Goal: Task Accomplishment & Management: Complete application form

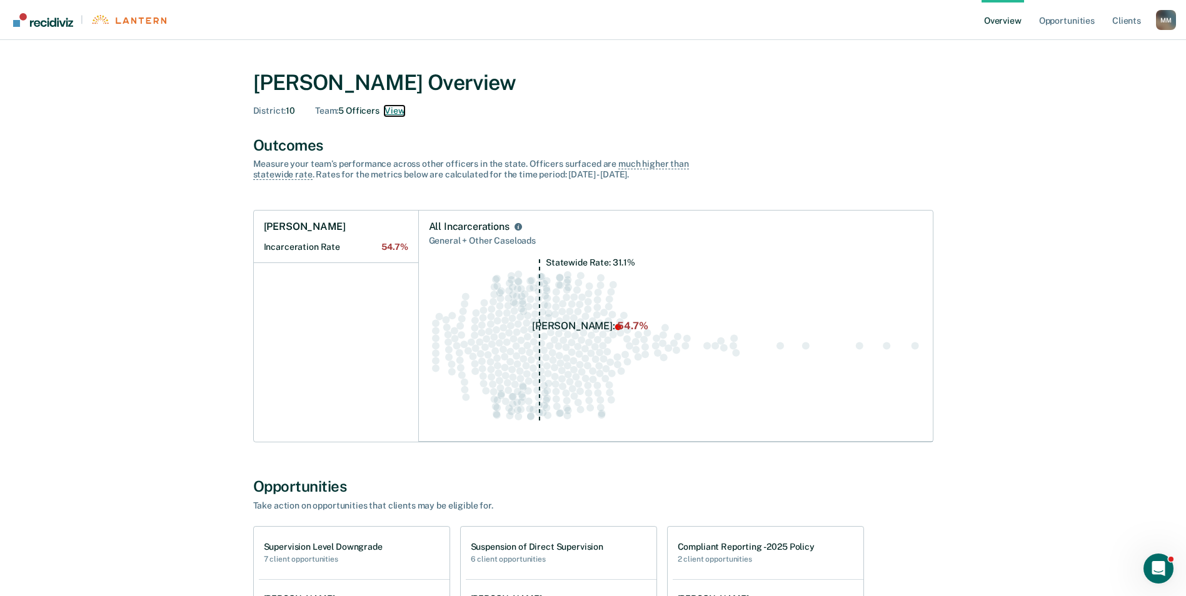
click at [393, 106] on button "View" at bounding box center [394, 111] width 20 height 11
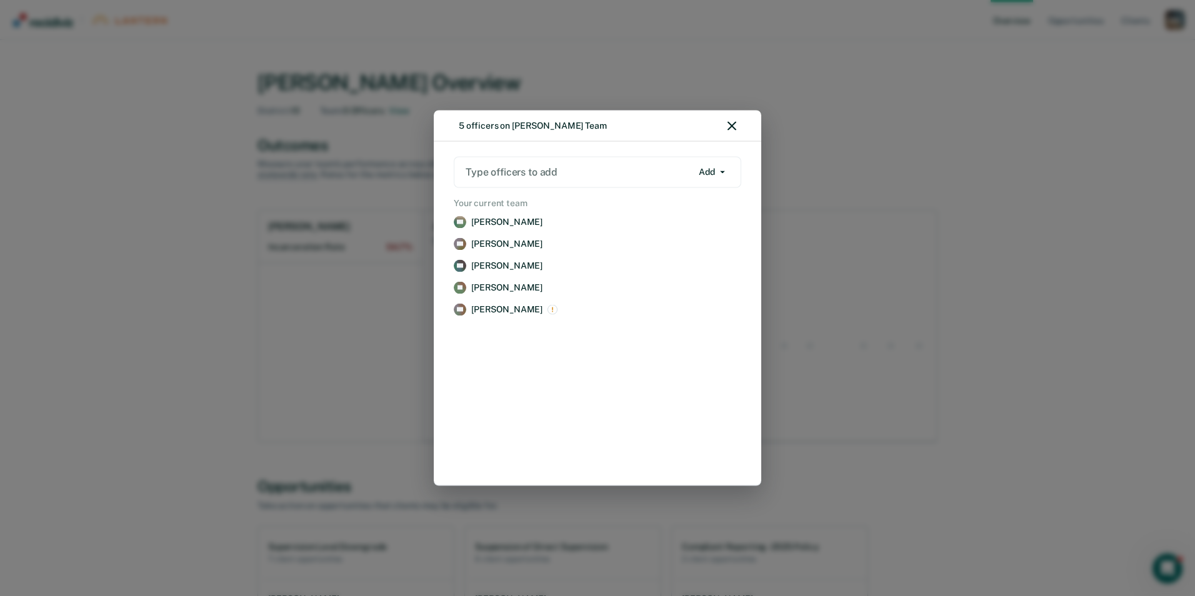
click at [935, 168] on div "5 officers on [PERSON_NAME] Team Type officers to add Add Add Remove Your curre…" at bounding box center [597, 298] width 1195 height 596
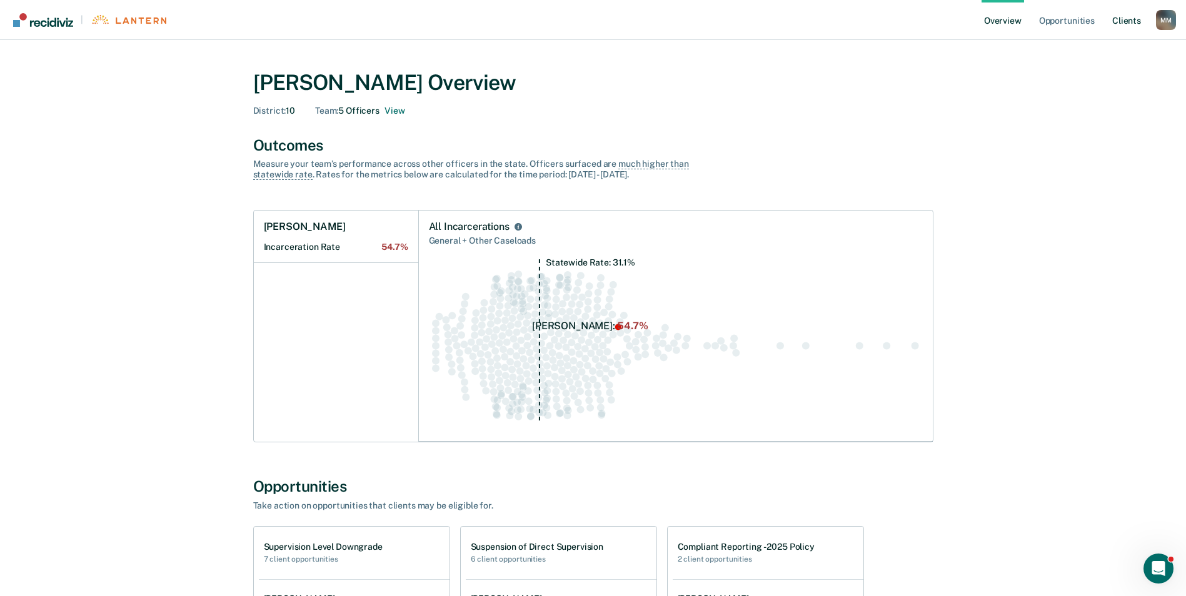
click at [1114, 21] on link "Client s" at bounding box center [1126, 20] width 34 height 40
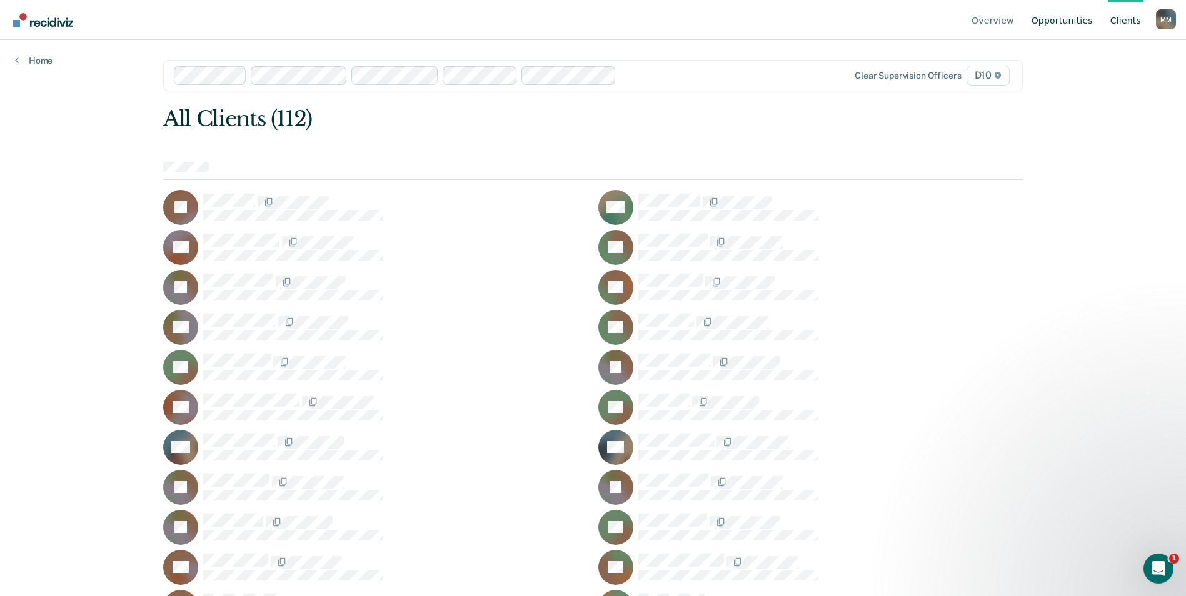
click at [1059, 23] on link "Opportunities" at bounding box center [1062, 20] width 66 height 40
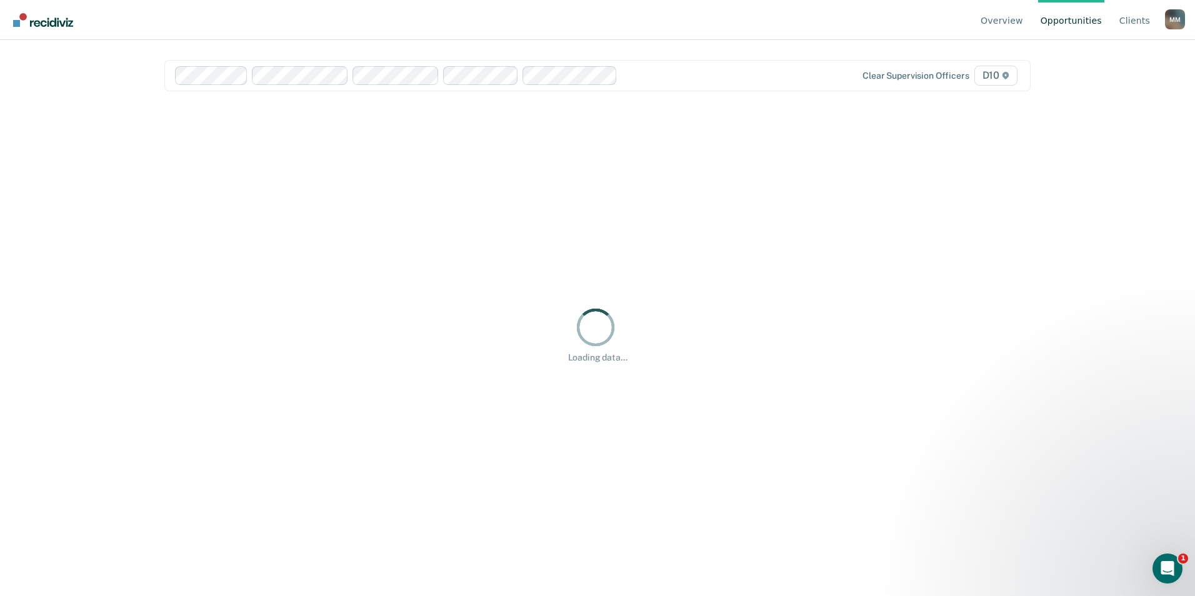
click at [1056, 17] on link "Opportunities" at bounding box center [1071, 20] width 66 height 40
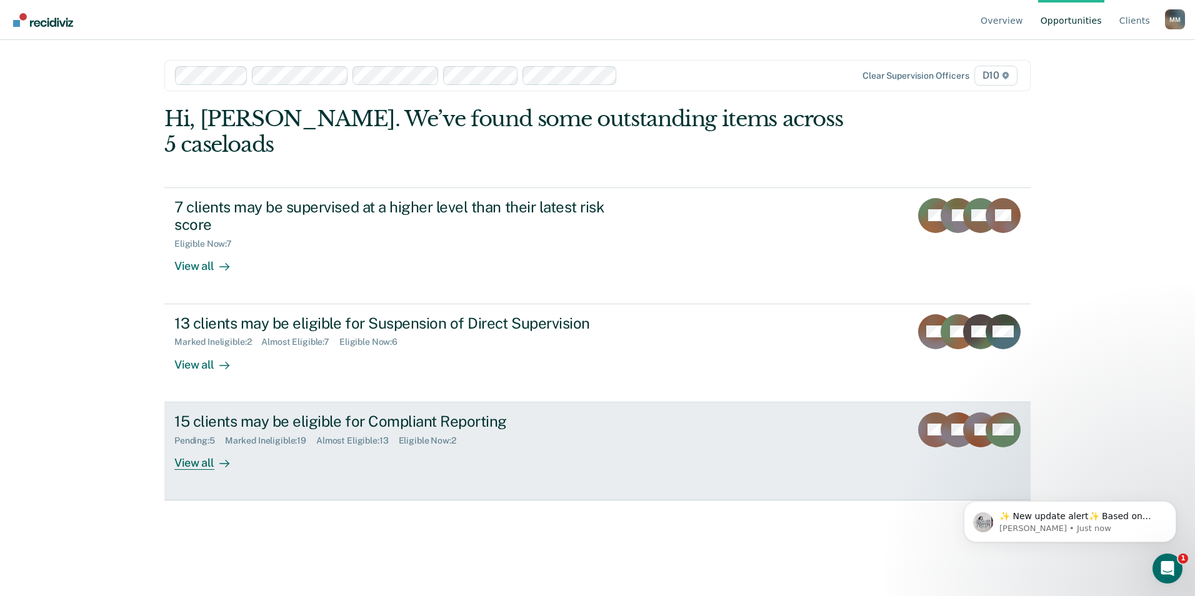
click at [194, 446] on div "View all" at bounding box center [209, 458] width 70 height 24
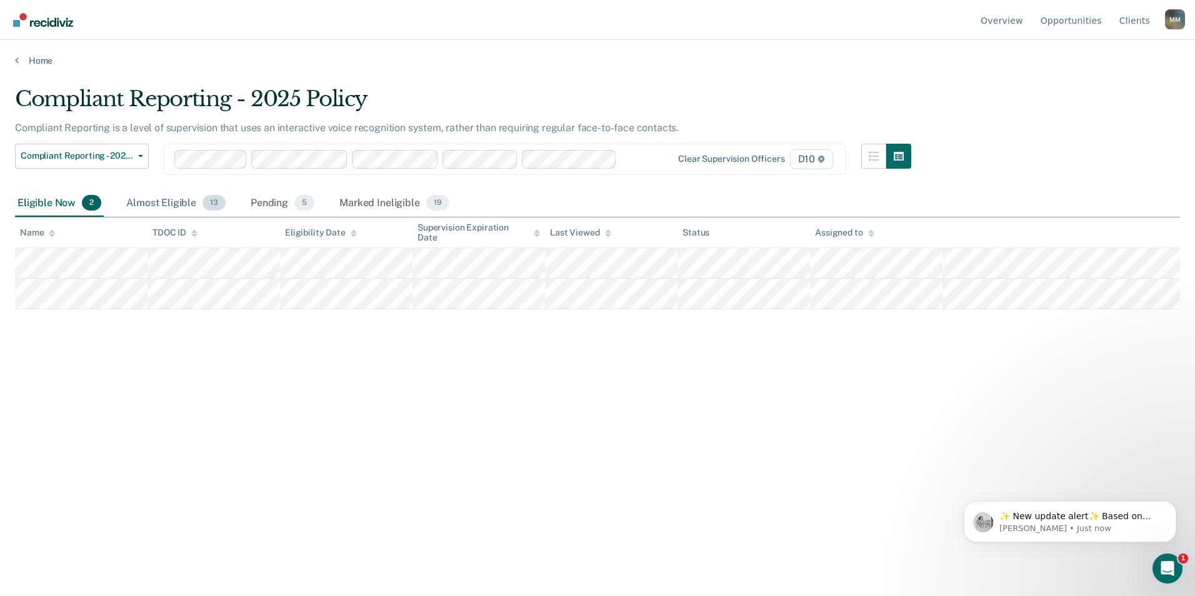
click at [196, 206] on div "Almost Eligible 13" at bounding box center [176, 204] width 104 height 28
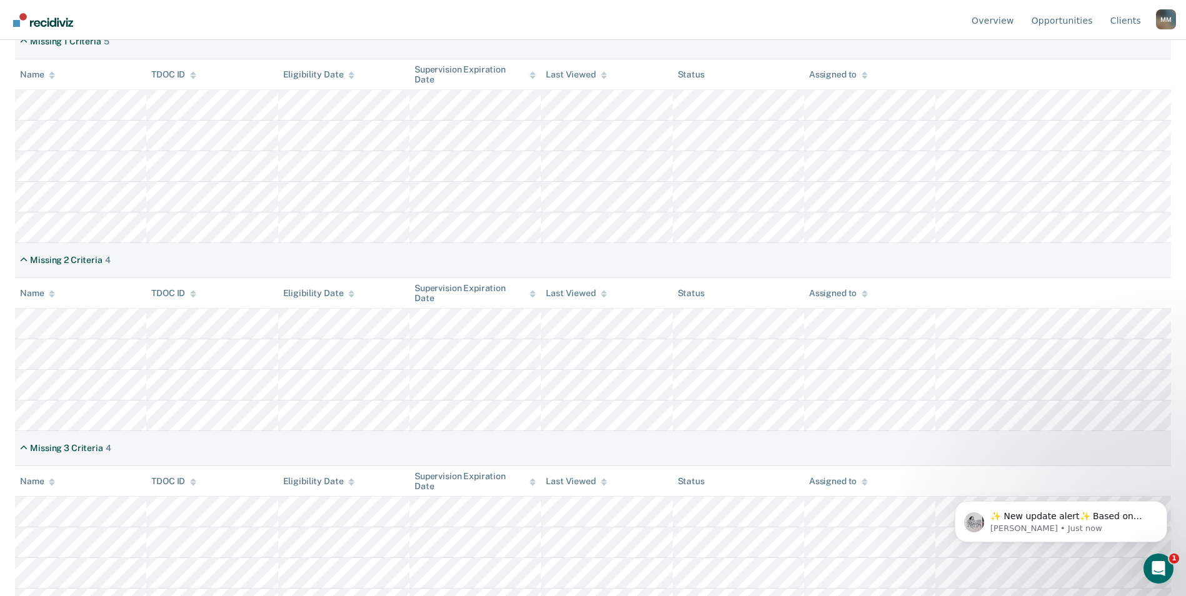
scroll to position [216, 0]
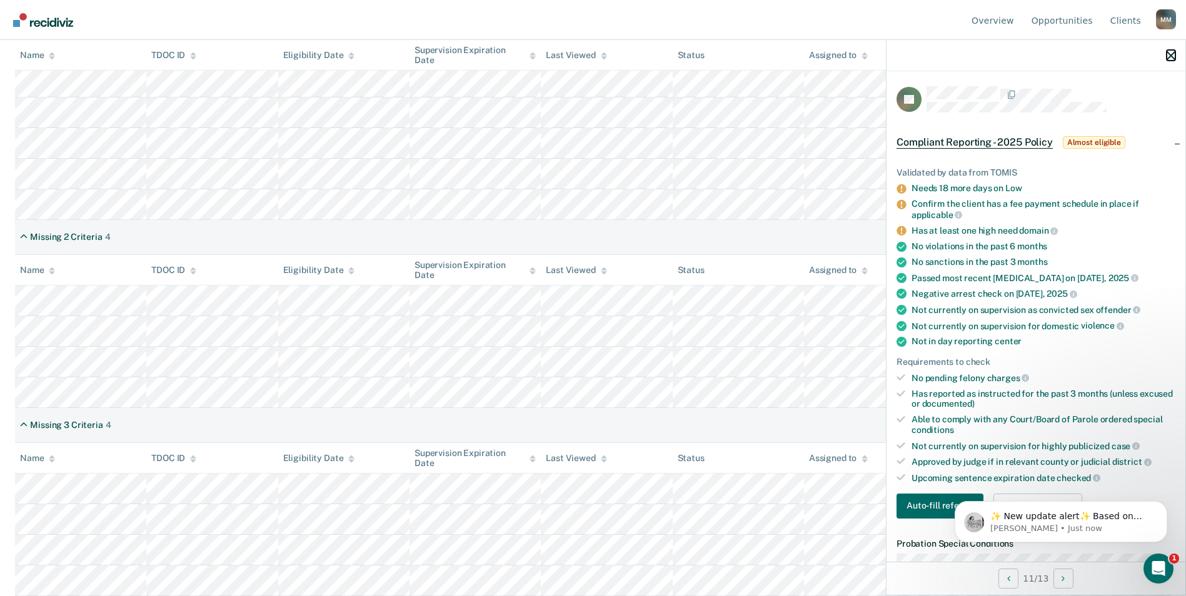
click at [1168, 56] on icon "button" at bounding box center [1170, 55] width 9 height 9
click at [1166, 53] on div at bounding box center [1035, 55] width 299 height 31
click at [1169, 56] on icon "button" at bounding box center [1170, 55] width 9 height 9
click at [1166, 52] on div at bounding box center [1035, 55] width 299 height 31
click at [1169, 59] on icon "button" at bounding box center [1170, 55] width 9 height 9
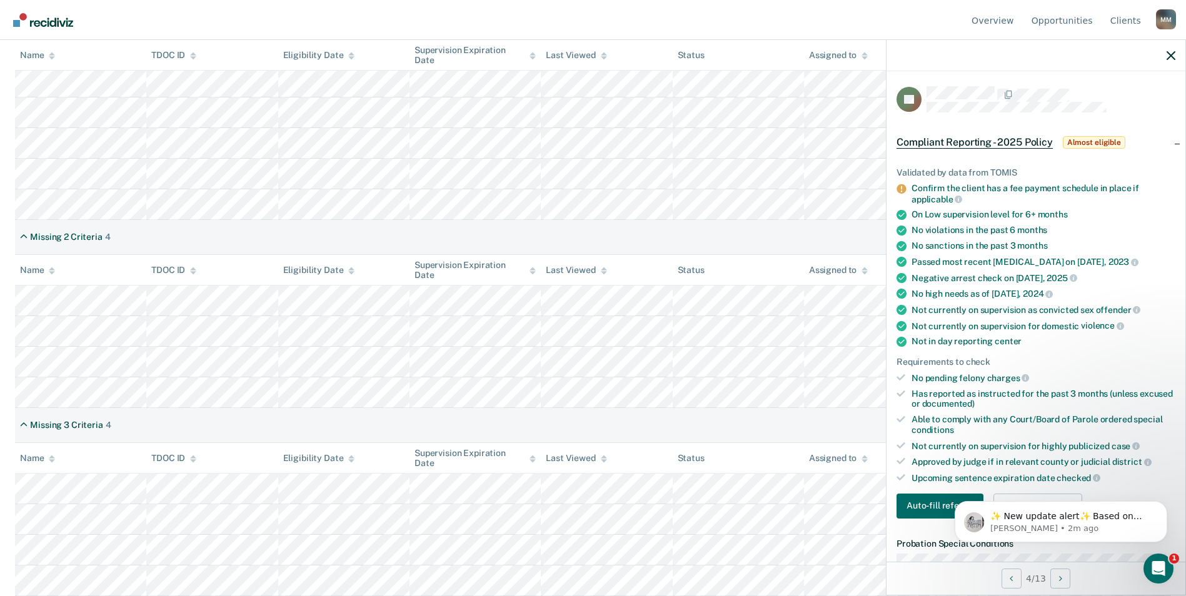
click at [1098, 556] on body "✨ New update alert✨ Based on your feedback, we've made a few updates we wanted …" at bounding box center [1061, 519] width 240 height 78
click at [1164, 511] on button "Dismiss notification" at bounding box center [1163, 505] width 16 height 16
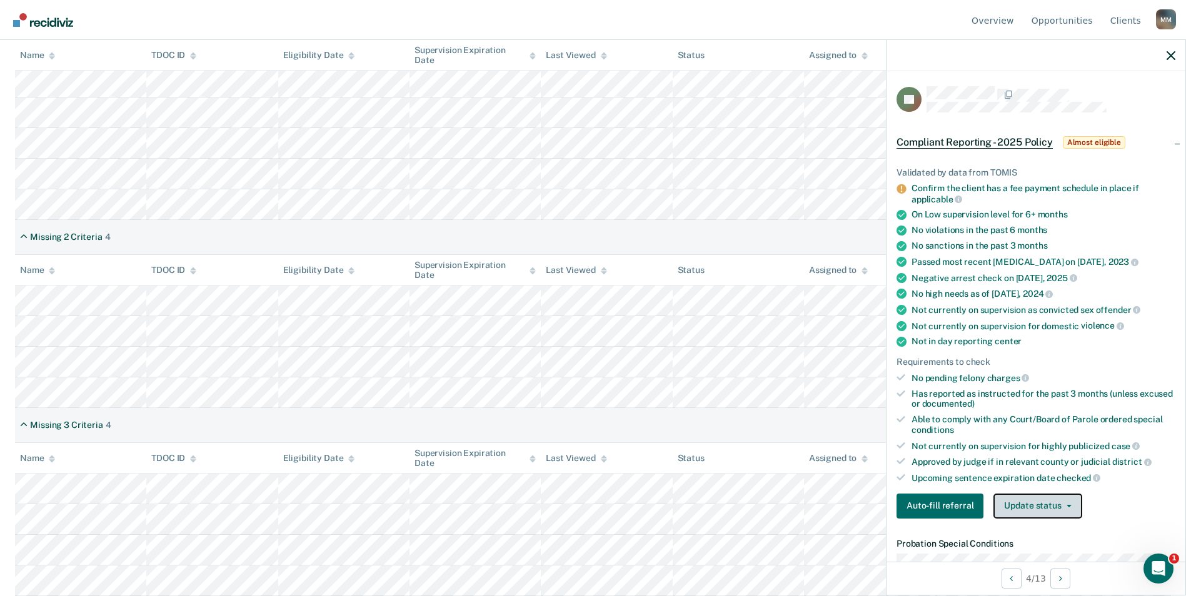
click at [1041, 509] on button "Update status" at bounding box center [1037, 506] width 88 height 25
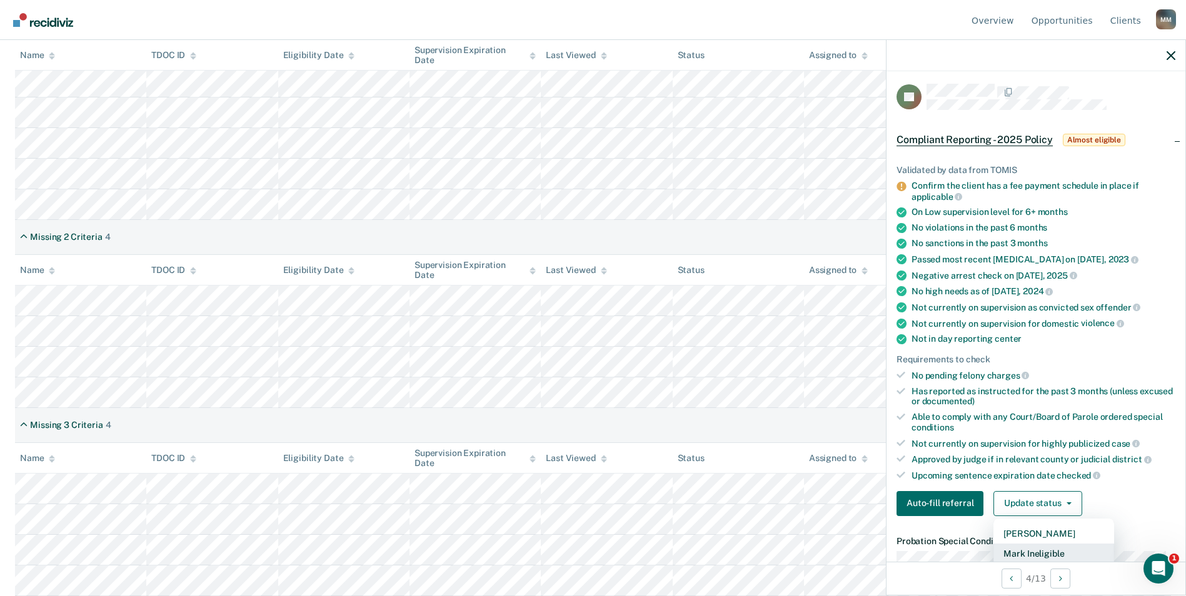
click at [1036, 552] on button "Mark Ineligible" at bounding box center [1053, 554] width 121 height 20
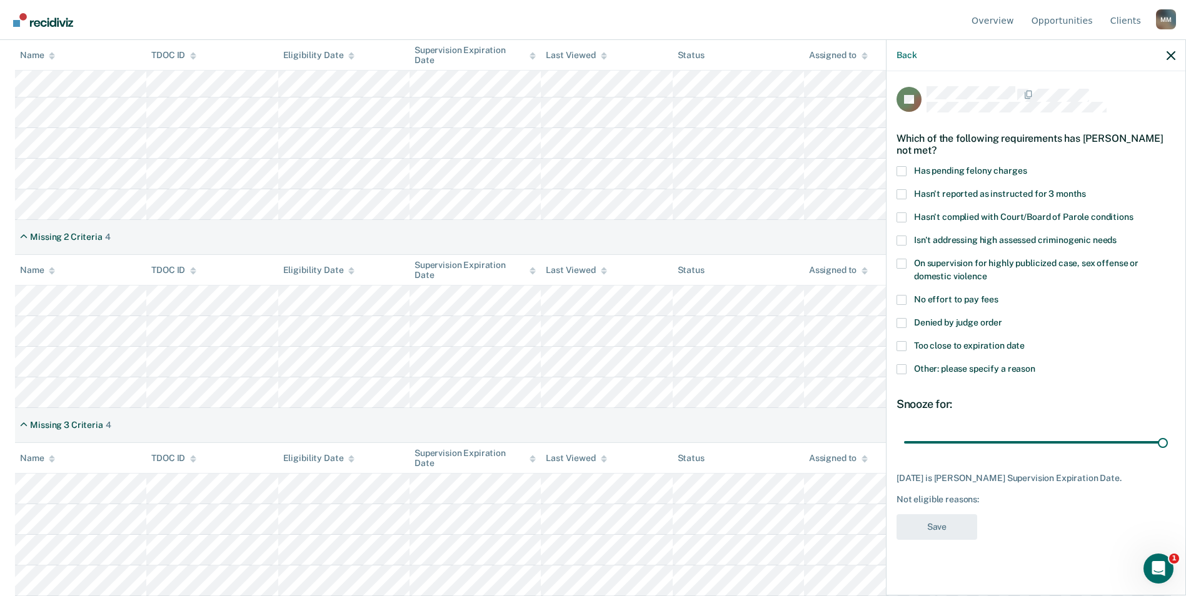
click at [904, 214] on span at bounding box center [901, 218] width 10 height 10
click at [1133, 213] on input "Hasn't complied with Court/Board of Parole conditions" at bounding box center [1133, 213] width 0 height 0
click at [938, 521] on button "Save" at bounding box center [936, 527] width 81 height 26
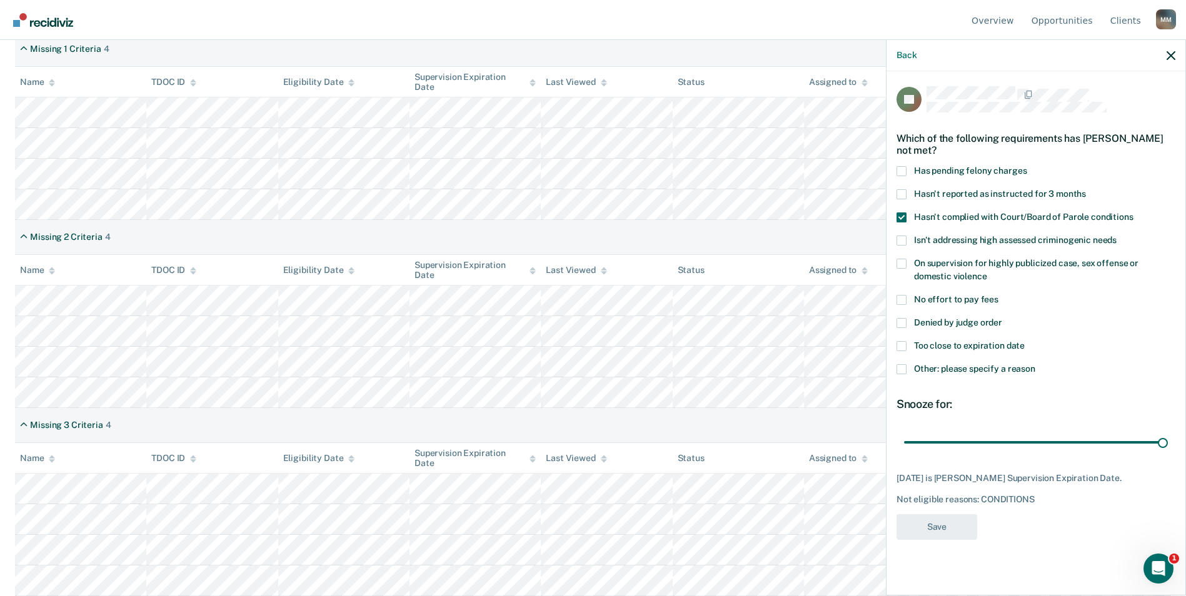
scroll to position [186, 0]
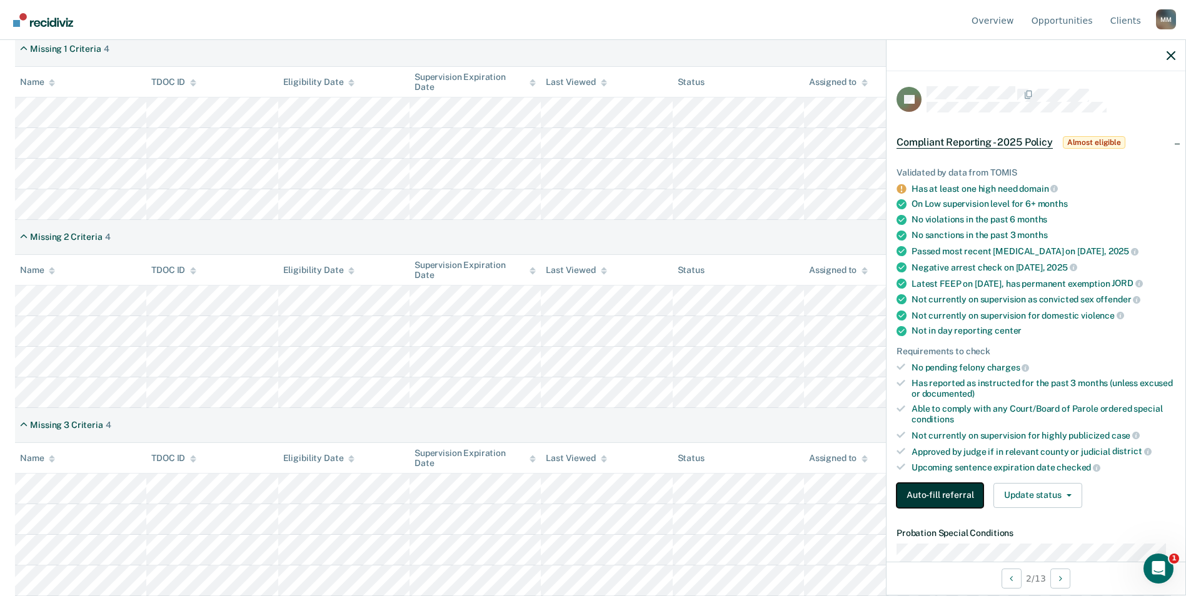
click at [955, 498] on button "Auto-fill referral" at bounding box center [939, 495] width 87 height 25
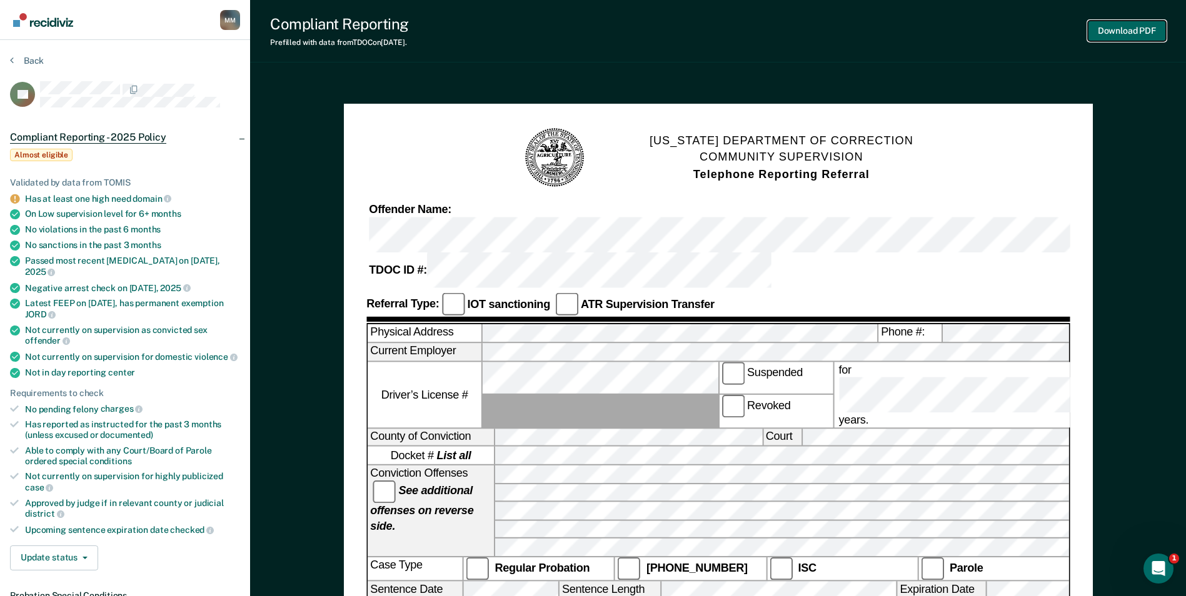
click at [1137, 25] on button "Download PDF" at bounding box center [1127, 31] width 78 height 21
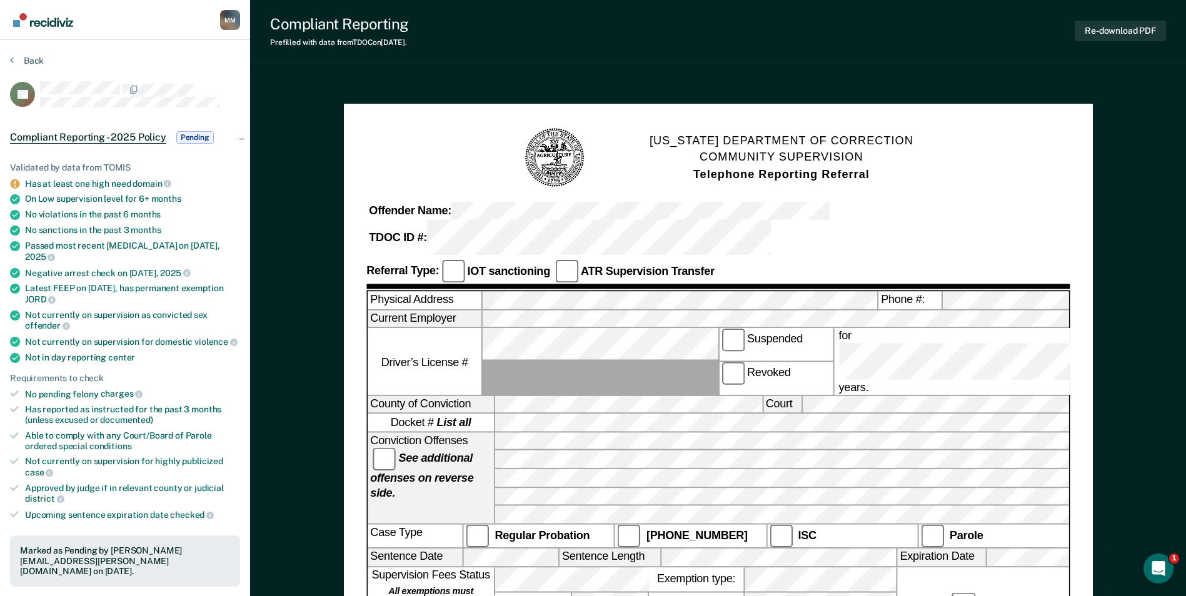
click at [194, 139] on span "Pending" at bounding box center [195, 137] width 38 height 13
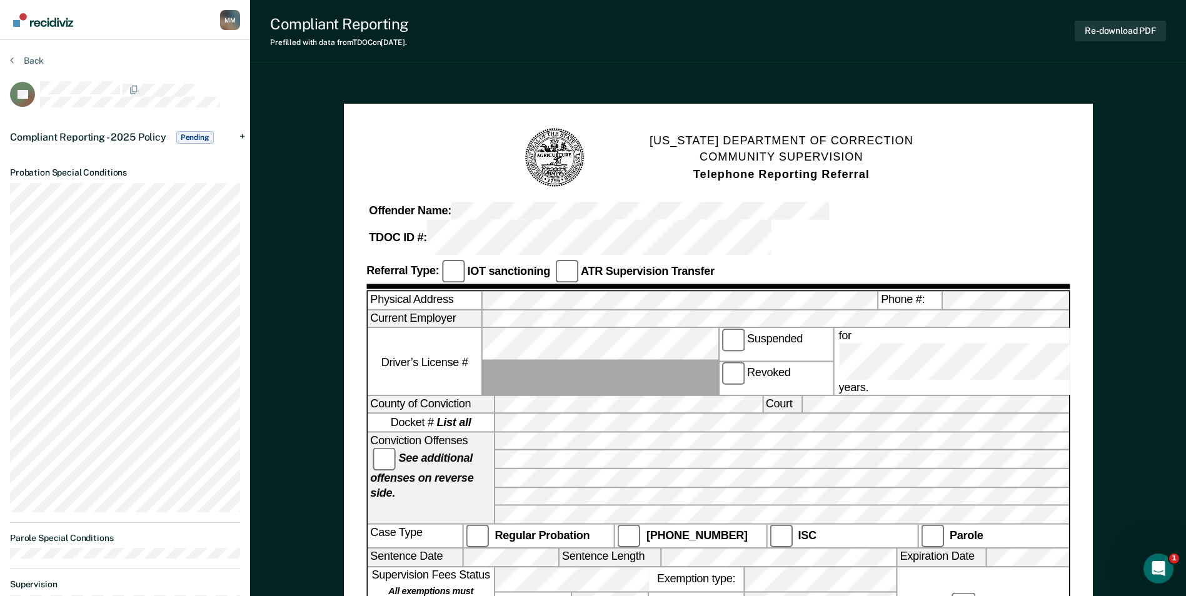
click at [194, 139] on span "Pending" at bounding box center [195, 137] width 38 height 13
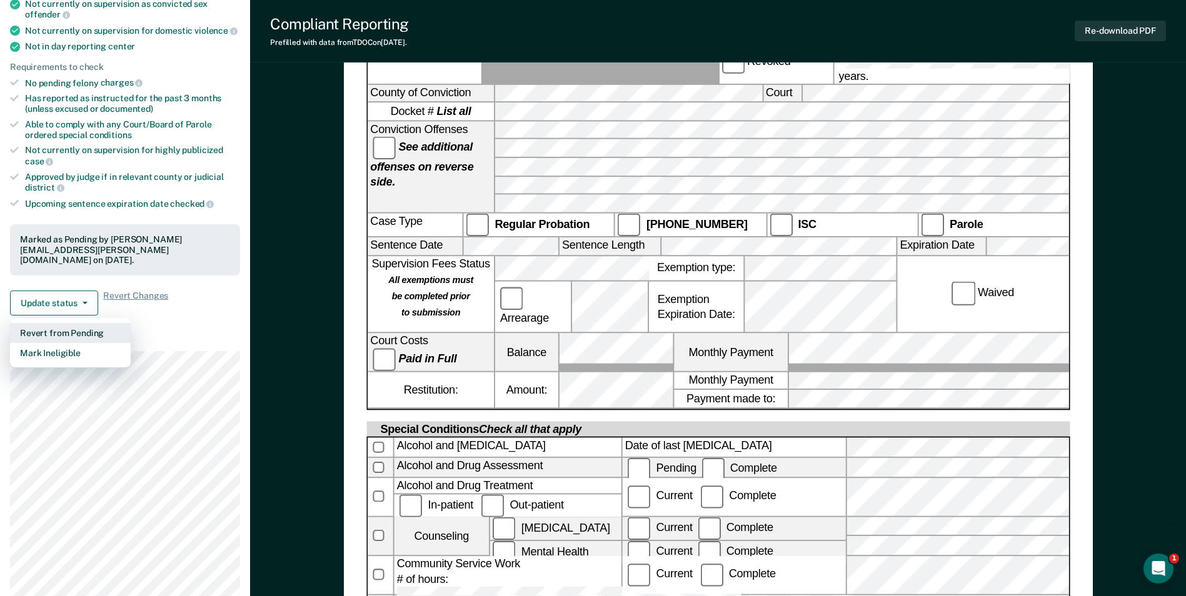
click at [65, 323] on button "Revert from Pending" at bounding box center [70, 333] width 121 height 20
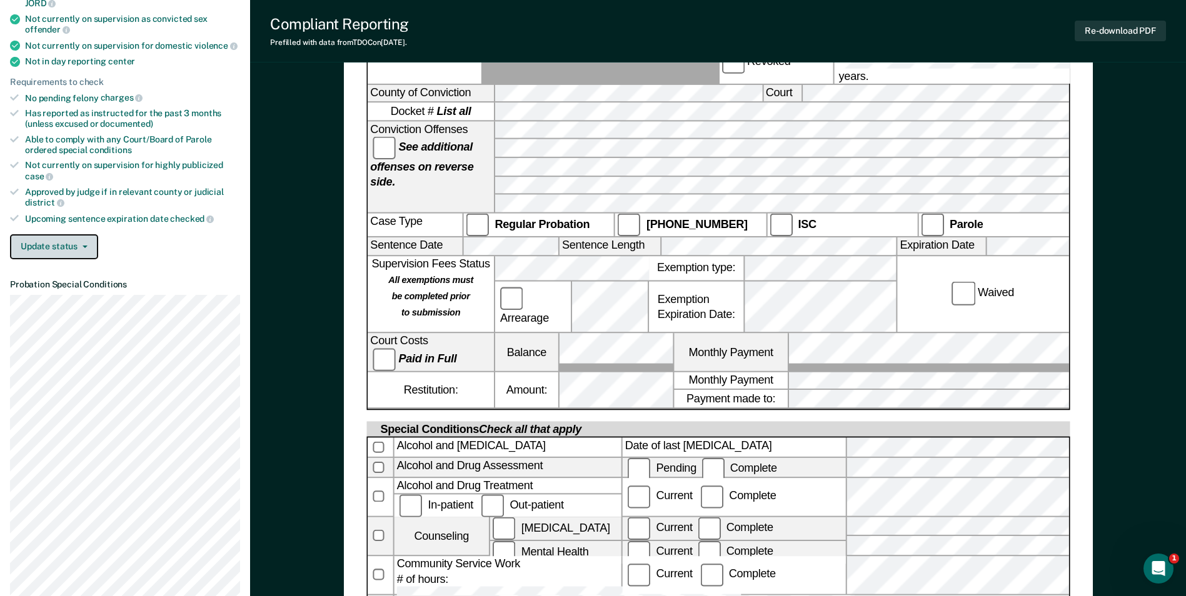
click at [30, 234] on button "Update status" at bounding box center [54, 246] width 88 height 25
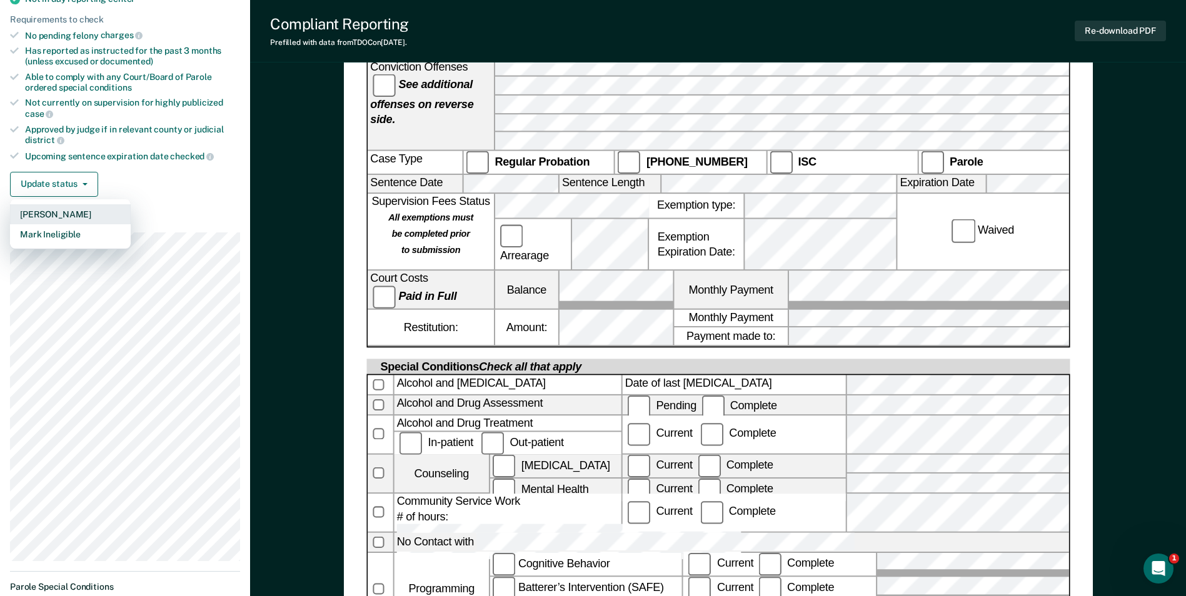
scroll to position [0, 0]
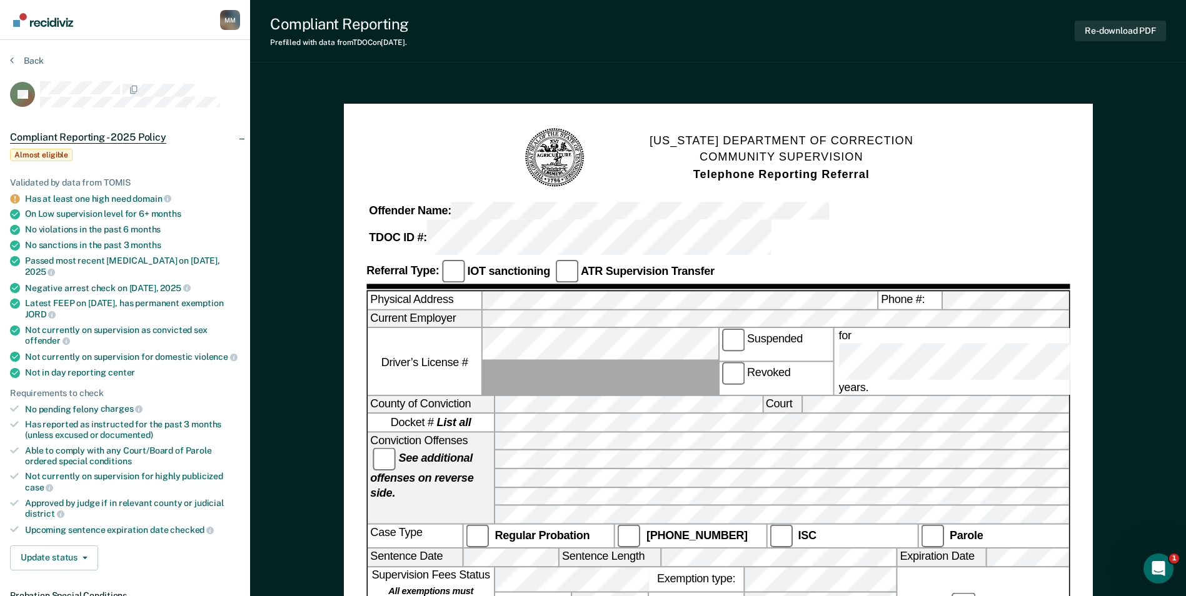
click at [73, 149] on span "Almost eligible" at bounding box center [41, 155] width 63 height 13
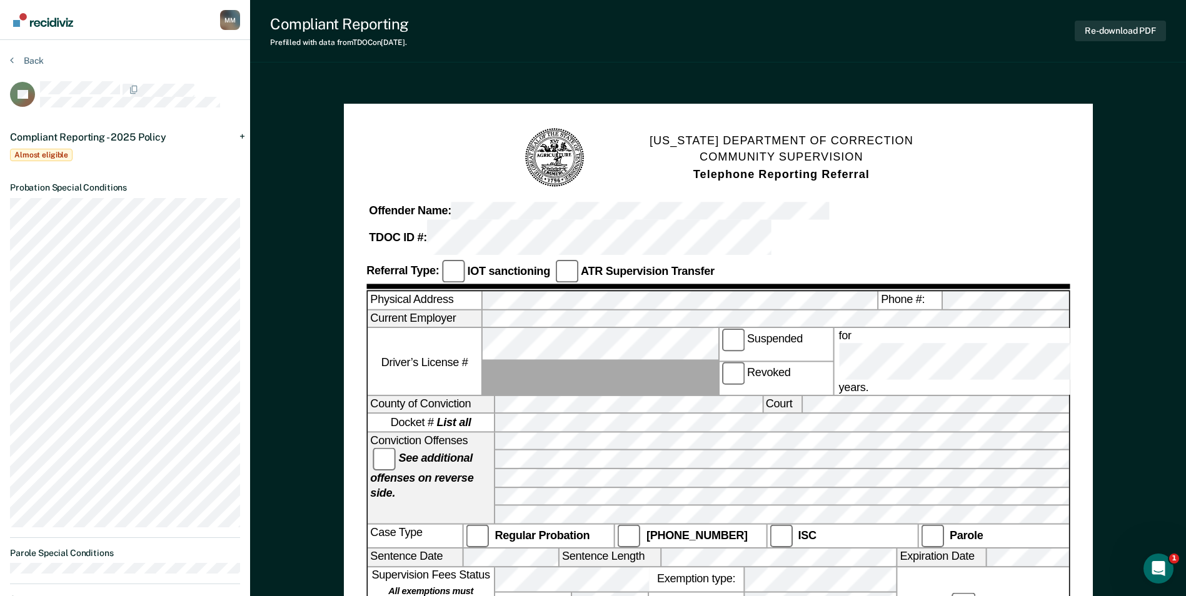
click at [73, 149] on span "Almost eligible" at bounding box center [41, 155] width 63 height 13
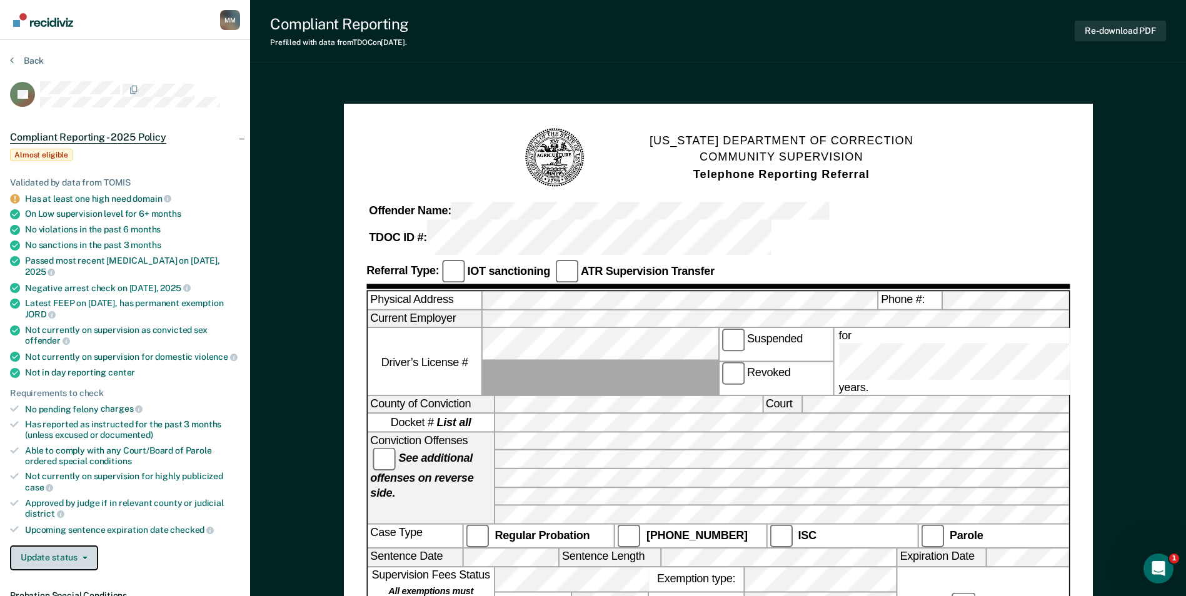
click at [46, 546] on button "Update status" at bounding box center [54, 558] width 88 height 25
click at [77, 578] on button "[PERSON_NAME]" at bounding box center [70, 588] width 121 height 20
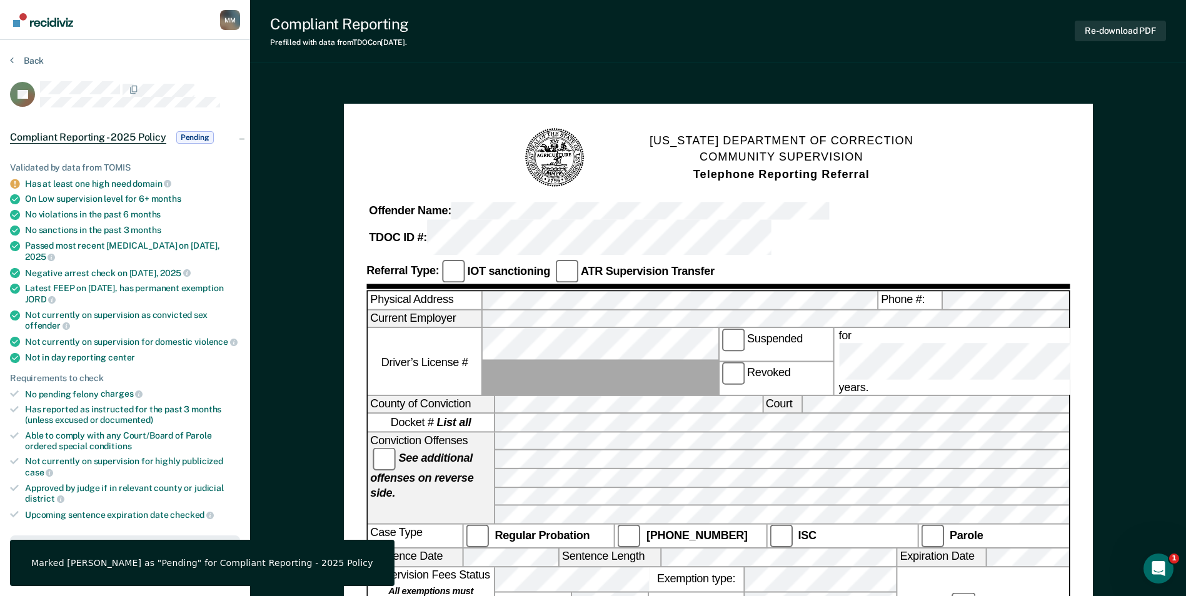
click at [183, 442] on ul "Validated by data from TOMIS Has at least one high need domain On Low supervisi…" at bounding box center [125, 342] width 230 height 358
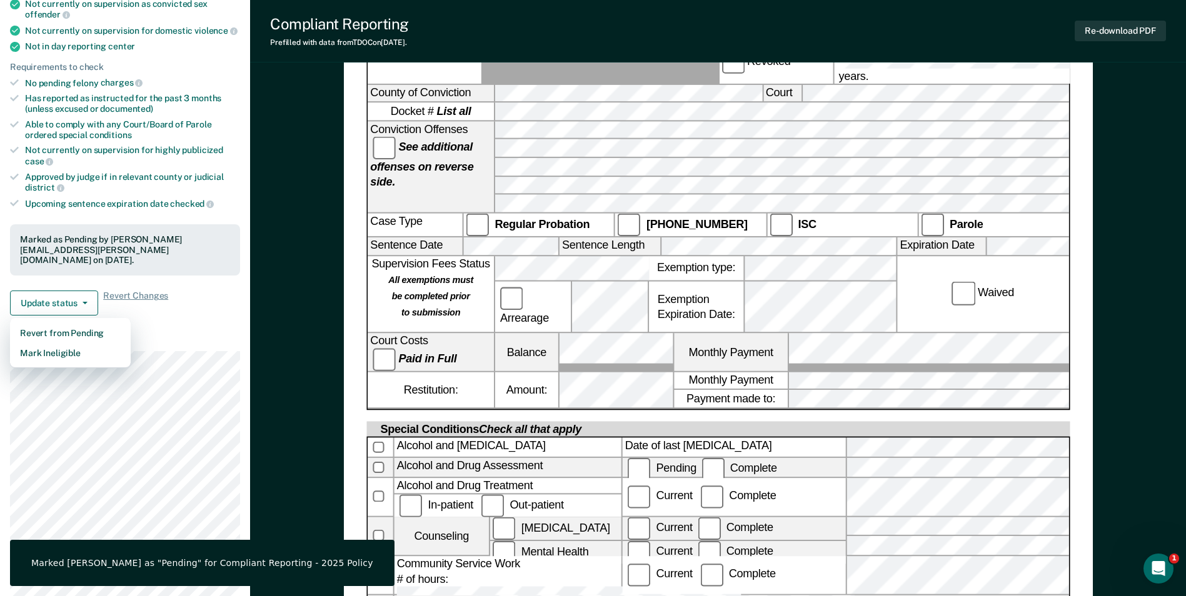
click at [318, 353] on div "[US_STATE] DEPARTMENT OF CORRECTION COMMUNITY SUPERVISION Telephone Reporting R…" at bounding box center [718, 572] width 936 height 1613
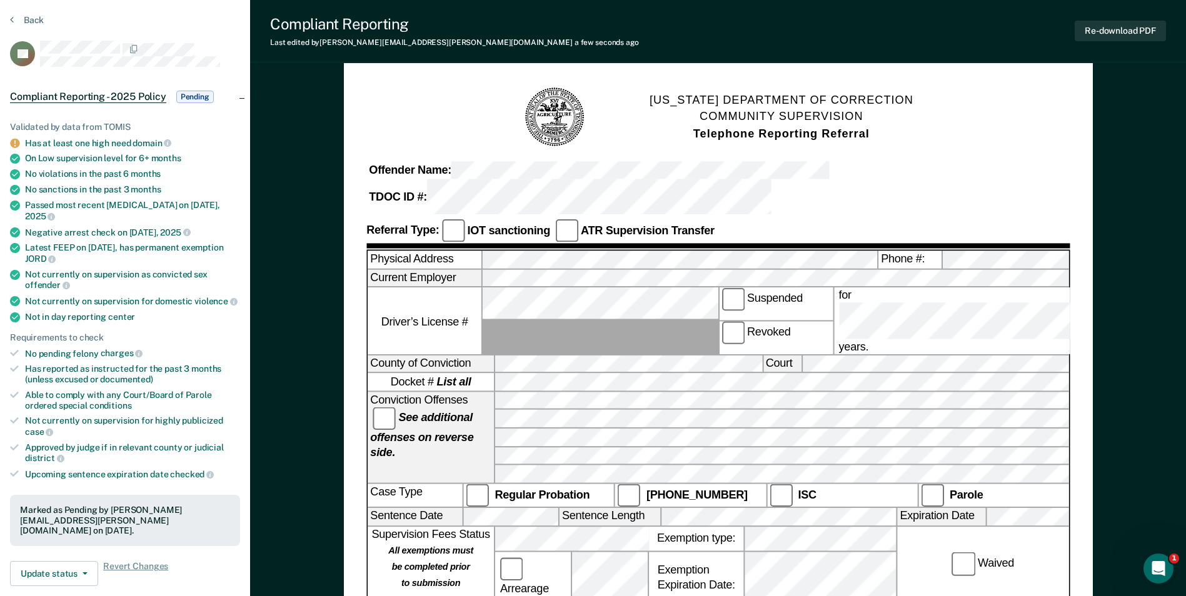
scroll to position [63, 0]
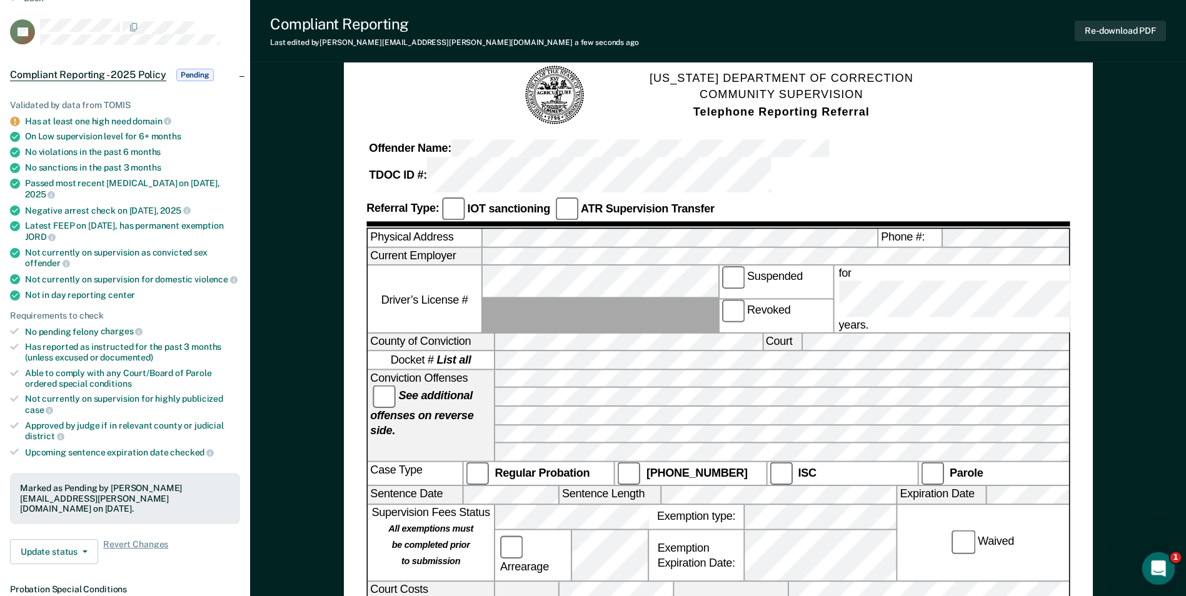
click at [1168, 576] on div "Open Intercom Messenger" at bounding box center [1156, 567] width 30 height 30
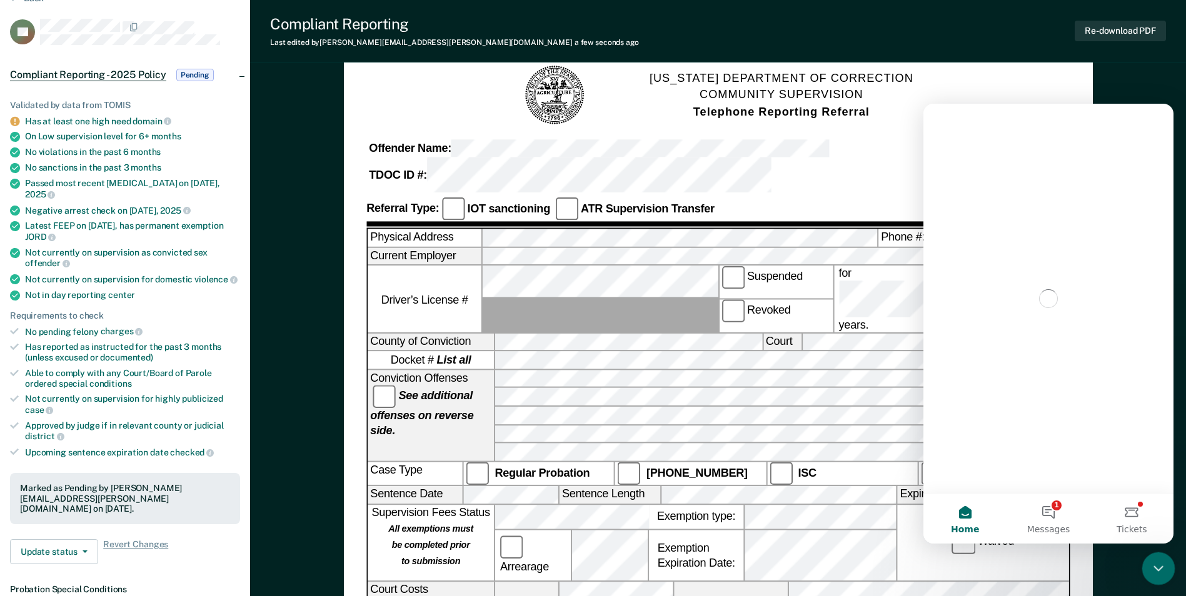
scroll to position [0, 0]
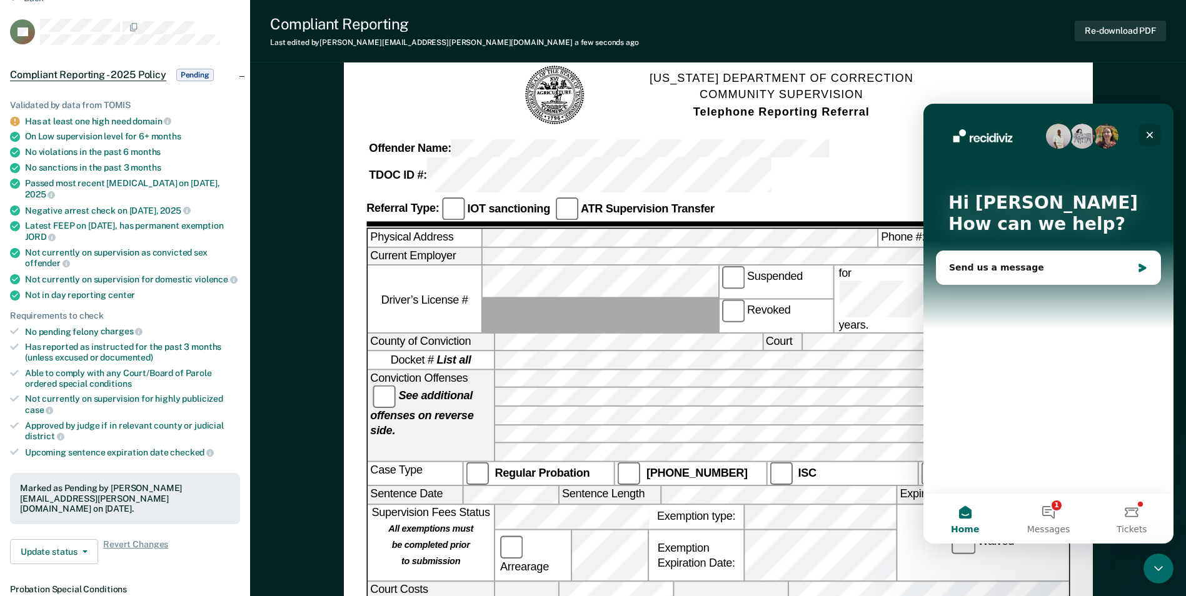
click at [1145, 133] on icon "Close" at bounding box center [1149, 135] width 10 height 10
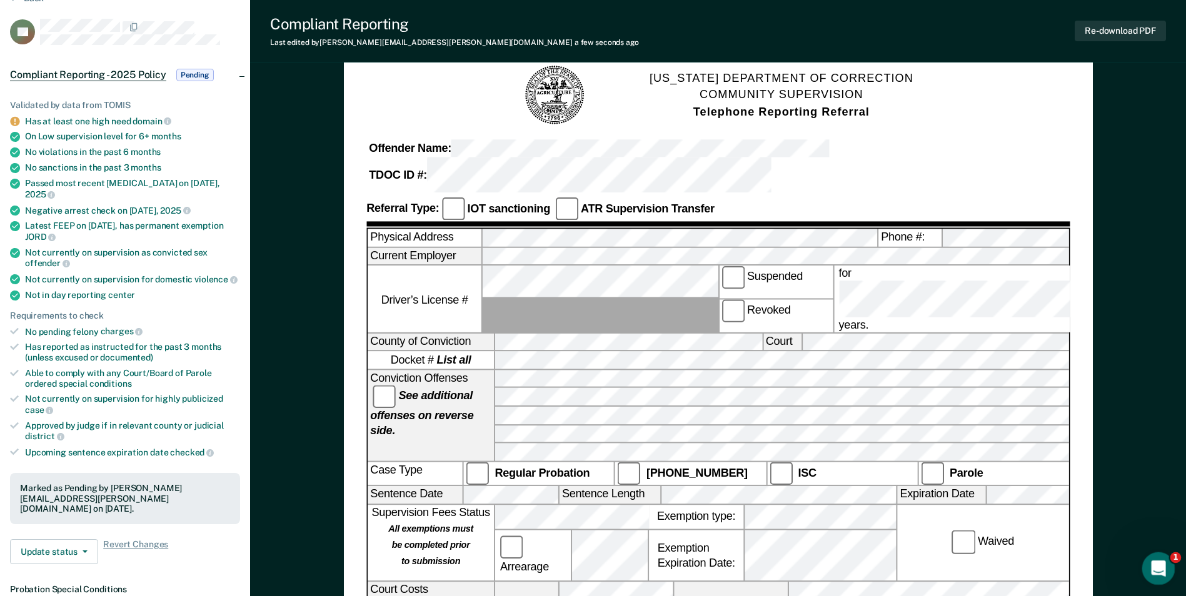
click at [1170, 573] on div "Open Intercom Messenger" at bounding box center [1156, 567] width 30 height 30
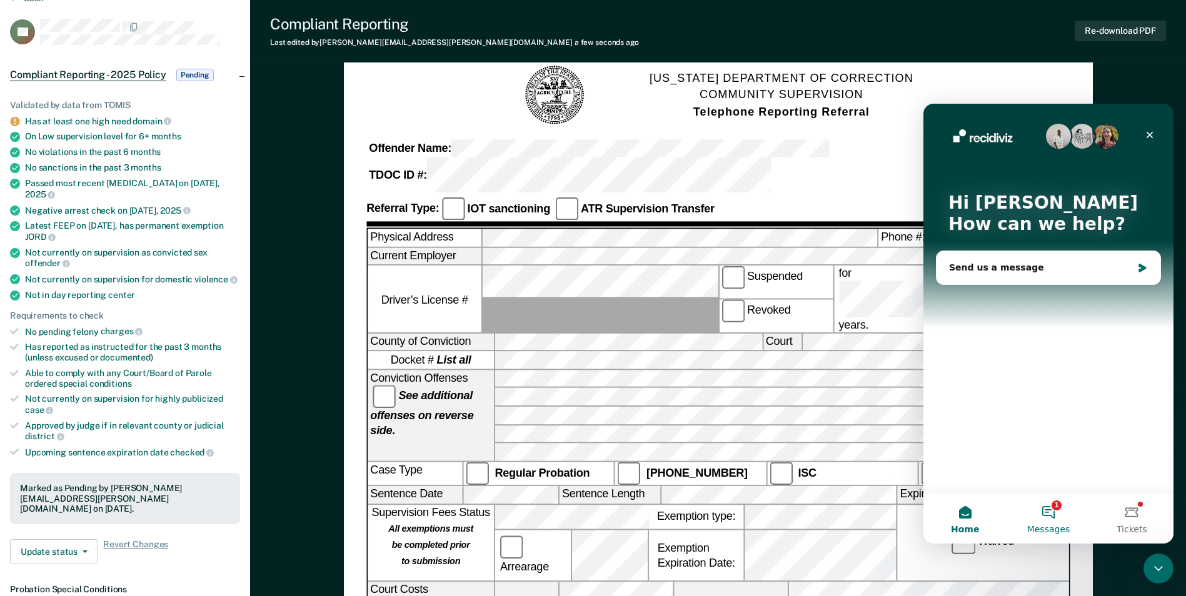
click at [1044, 514] on button "1 Messages" at bounding box center [1047, 519] width 83 height 50
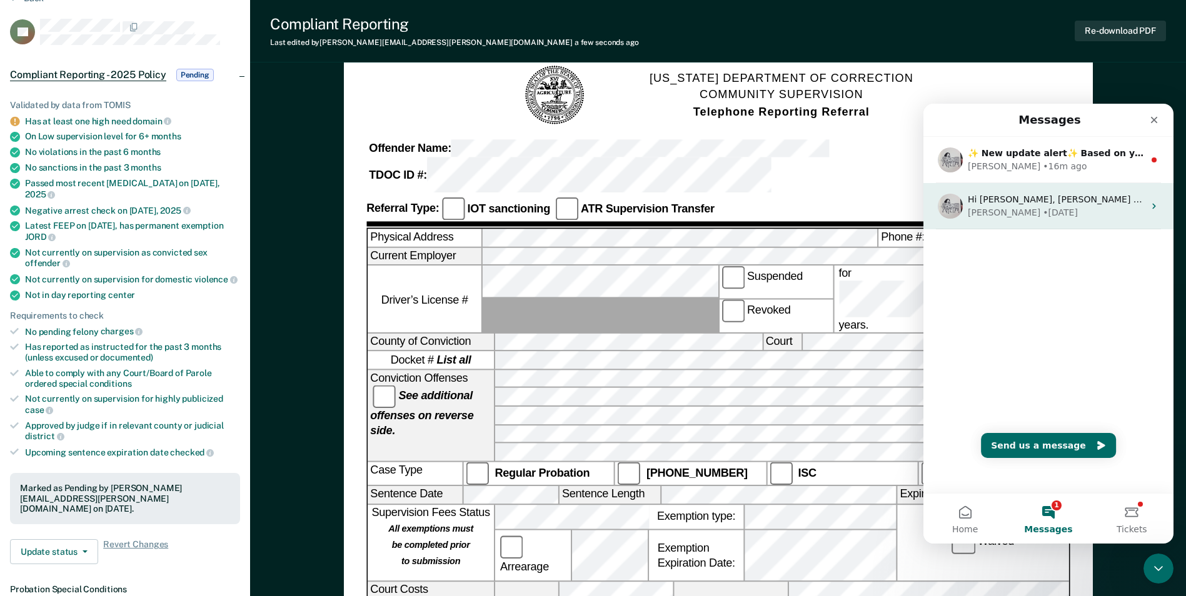
click at [975, 214] on div "[PERSON_NAME]" at bounding box center [1004, 212] width 73 height 13
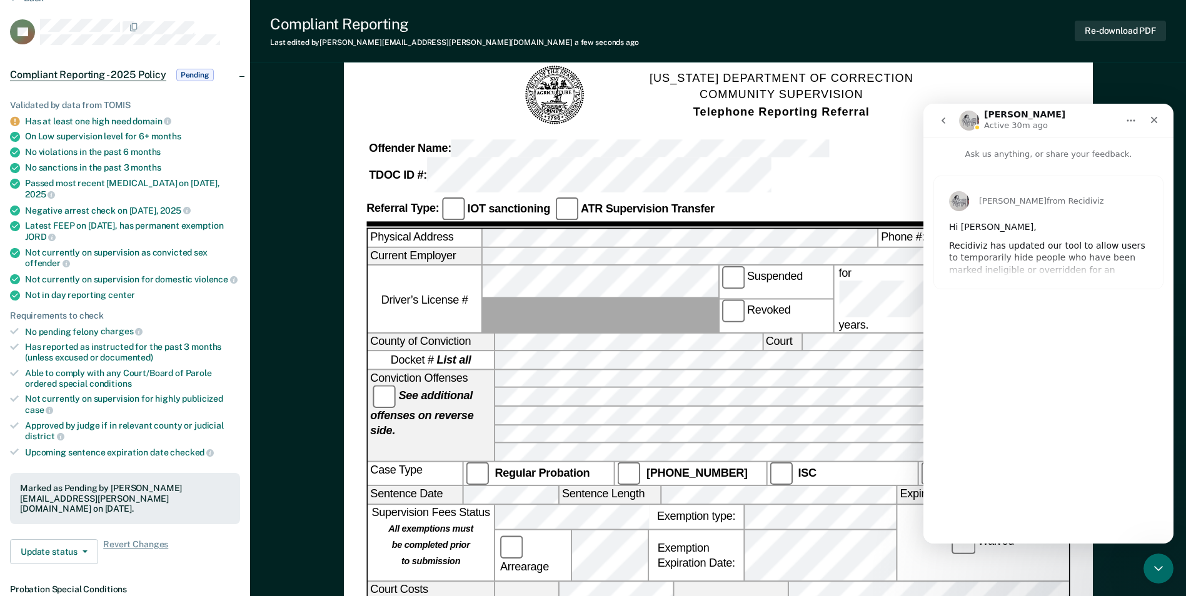
click at [1169, 114] on nav "[PERSON_NAME] Active 30m ago" at bounding box center [1048, 121] width 250 height 34
click at [1153, 116] on icon "Close" at bounding box center [1154, 120] width 10 height 10
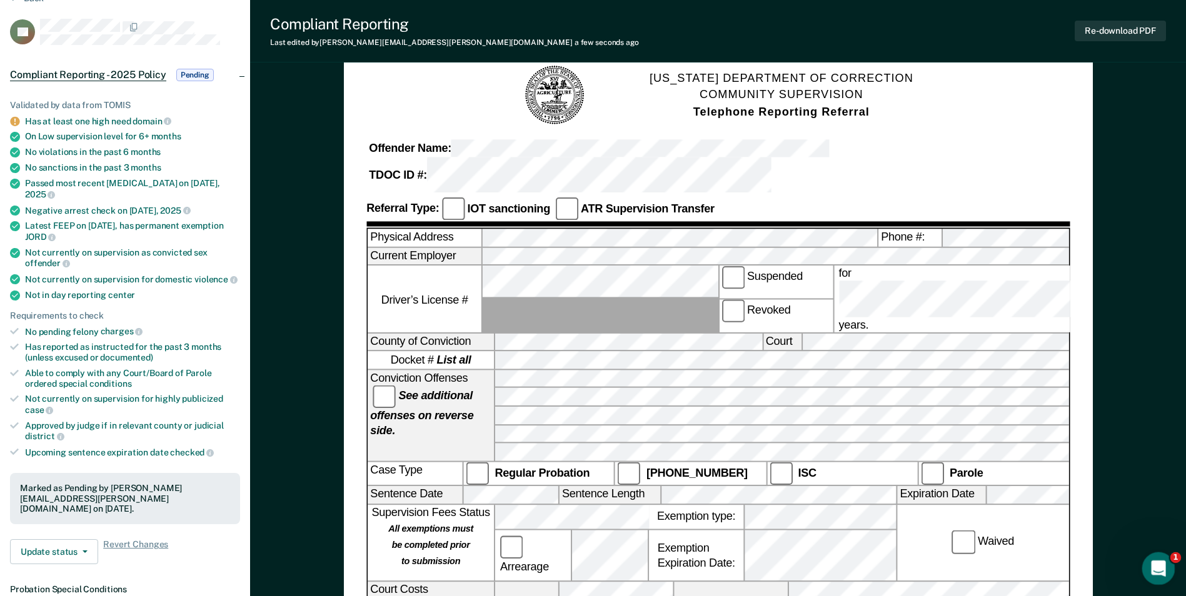
click at [1170, 570] on div "Open Intercom Messenger" at bounding box center [1156, 566] width 41 height 41
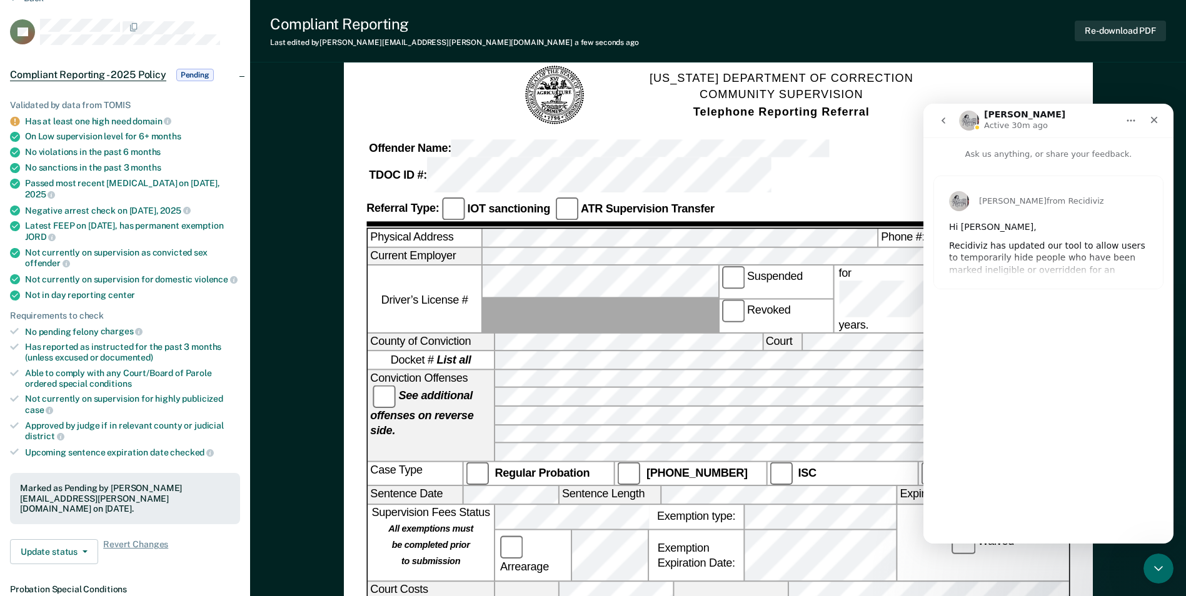
click at [995, 254] on div "[PERSON_NAME] from Recidiviz Hi [PERSON_NAME], [PERSON_NAME] has updated our to…" at bounding box center [1048, 232] width 229 height 113
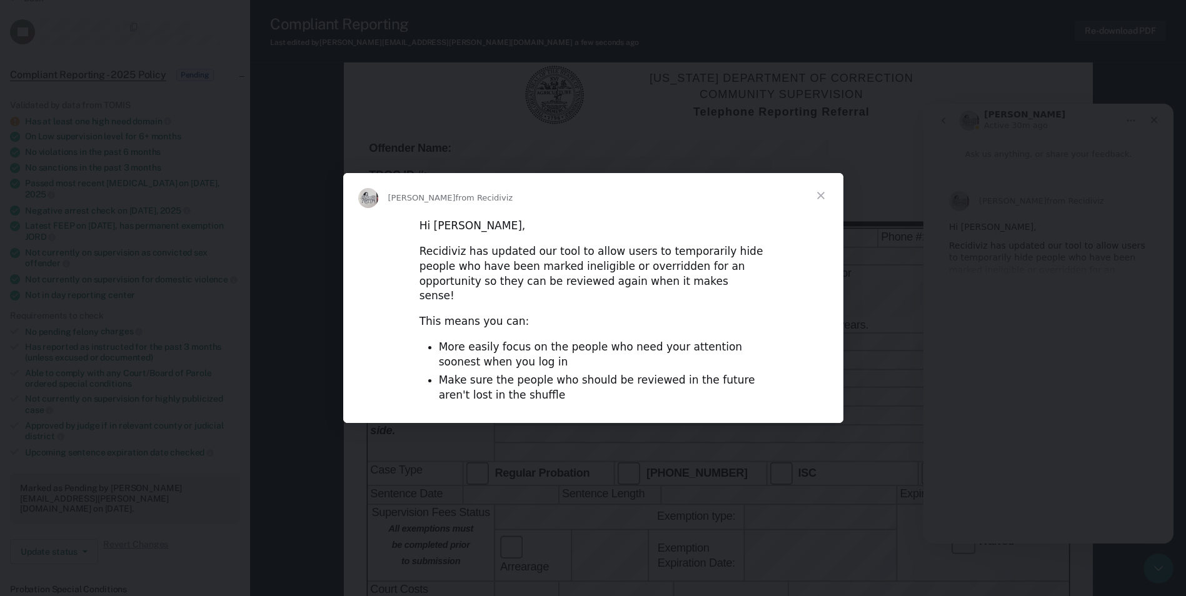
click at [821, 203] on span "Close" at bounding box center [820, 195] width 45 height 45
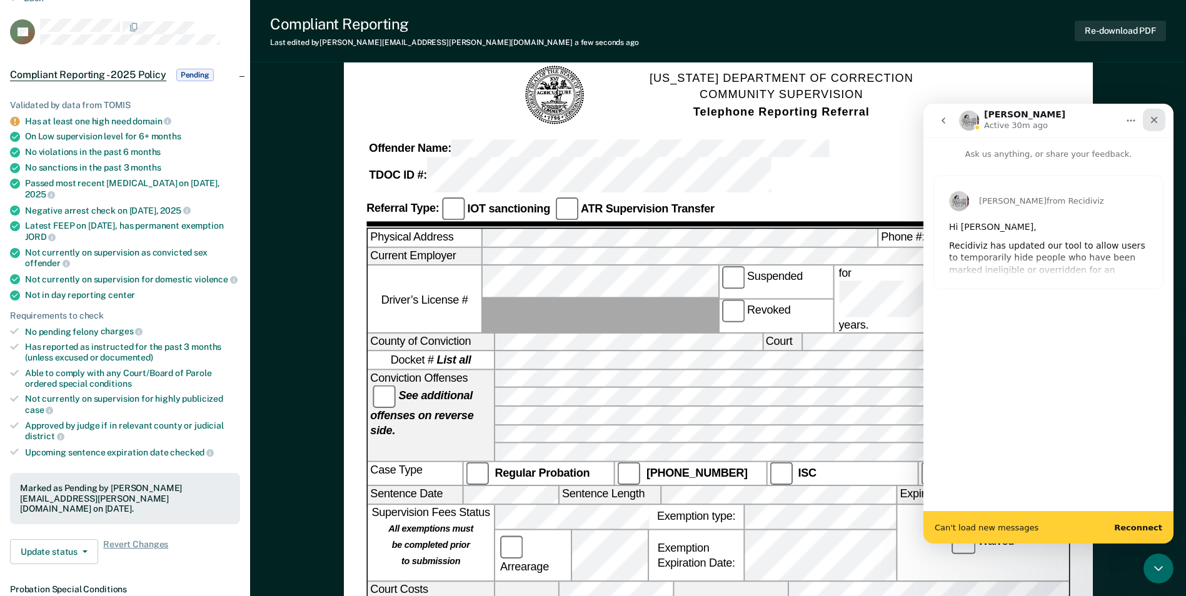
click at [1160, 122] on div "Close" at bounding box center [1154, 120] width 23 height 23
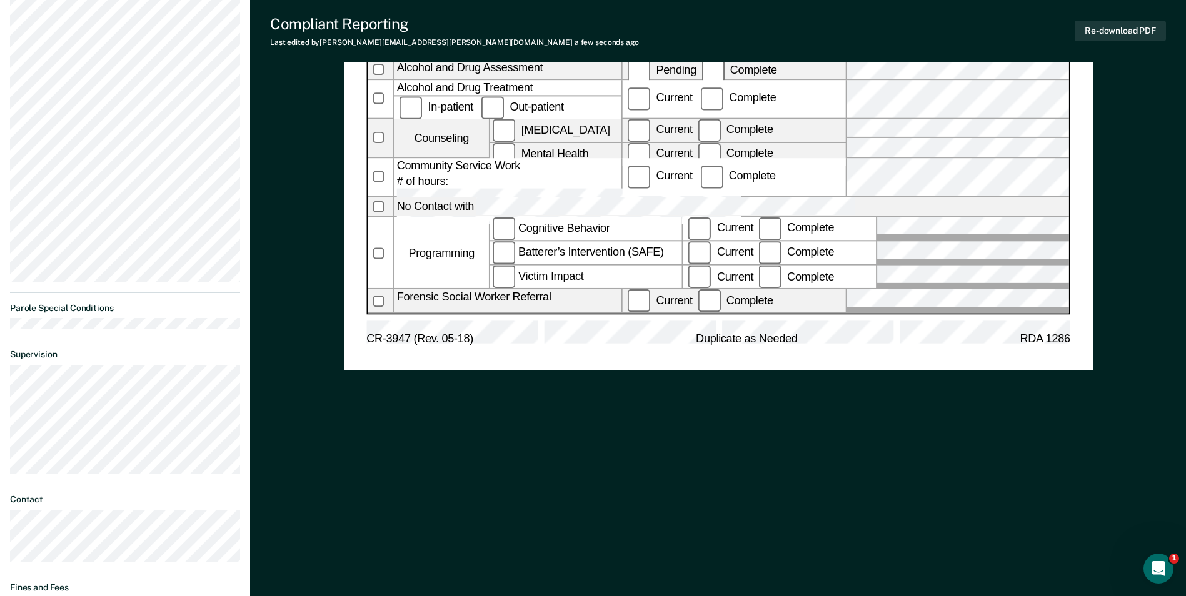
scroll to position [250, 0]
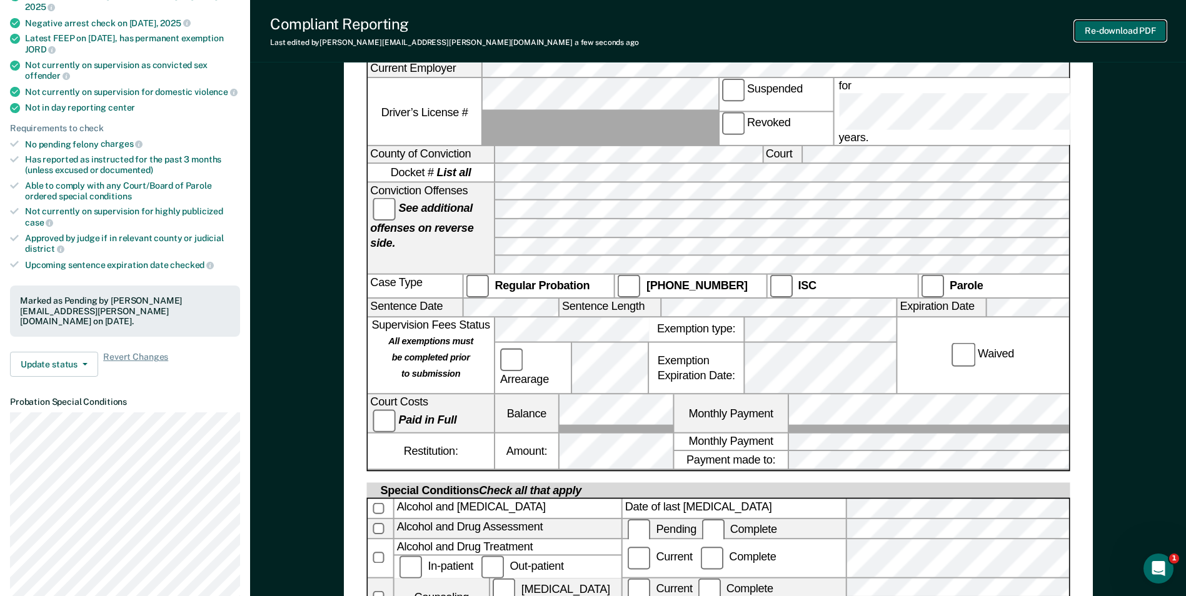
click at [1140, 27] on button "Re-download PDF" at bounding box center [1119, 31] width 91 height 21
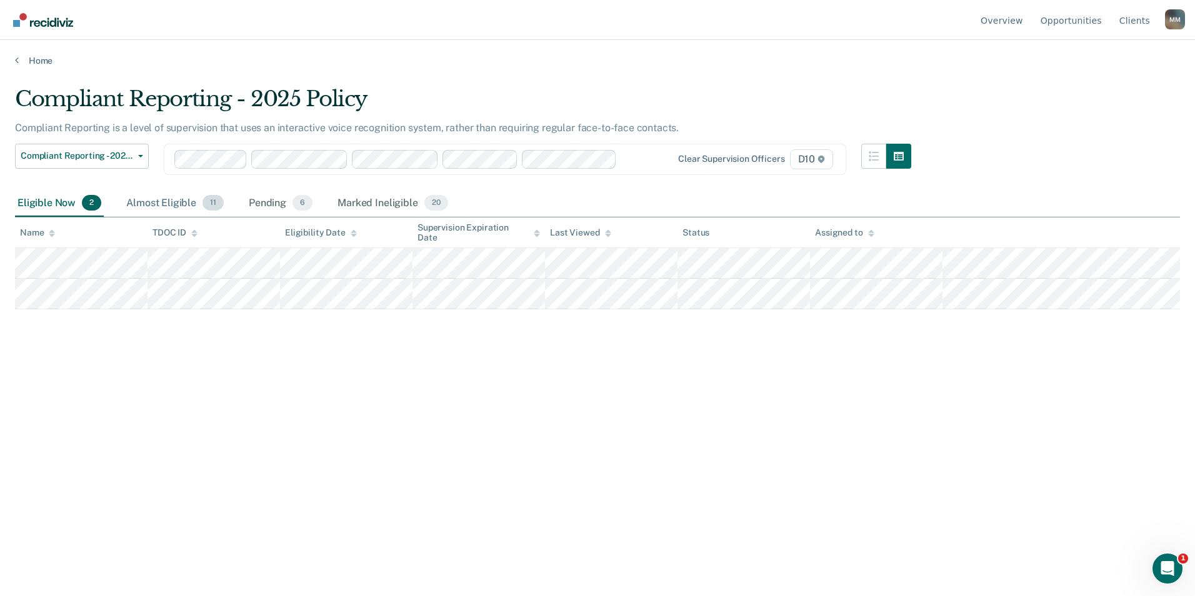
click at [169, 204] on div "Almost Eligible 11" at bounding box center [175, 204] width 103 height 28
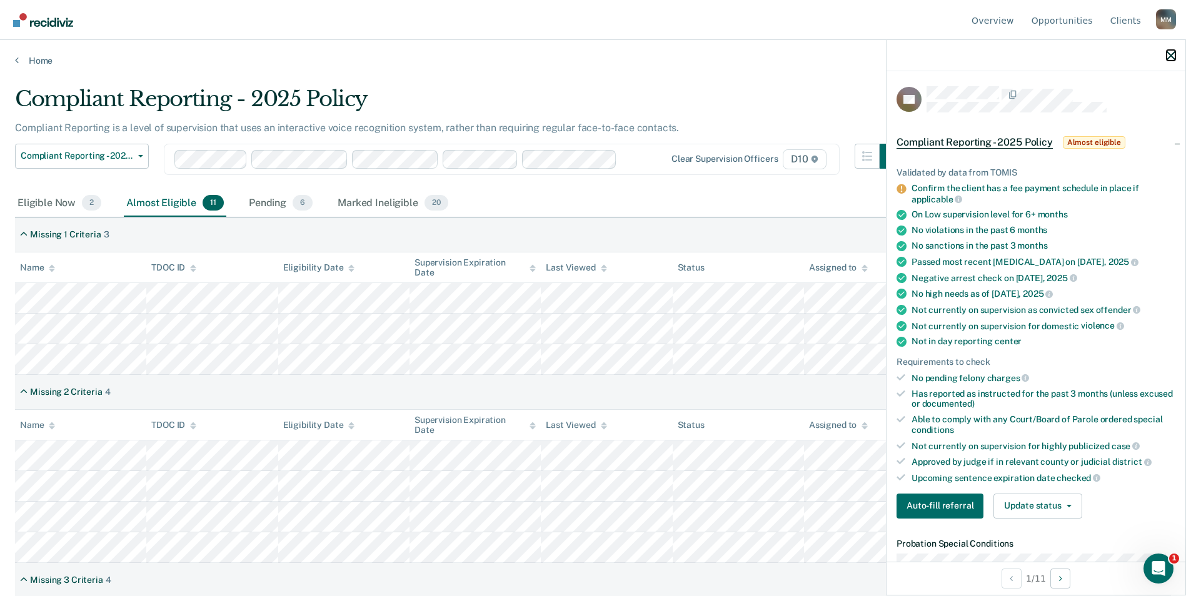
drag, startPoint x: 1171, startPoint y: 55, endPoint x: 1164, endPoint y: 56, distance: 7.0
click at [1171, 55] on icon "button" at bounding box center [1170, 55] width 9 height 9
click at [949, 508] on button "Auto-fill referral" at bounding box center [939, 506] width 87 height 25
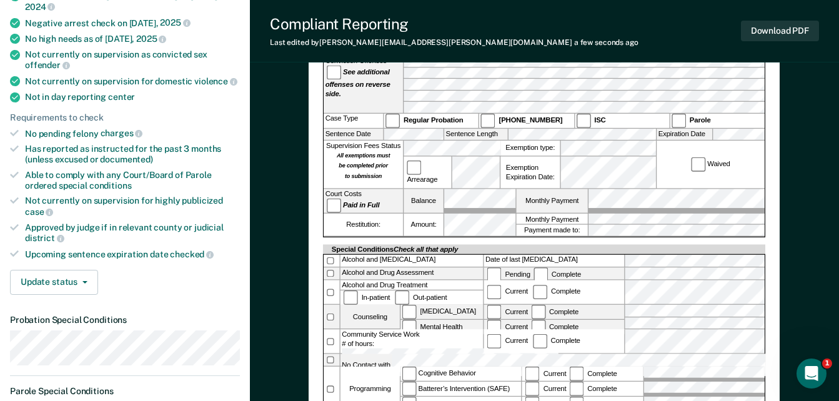
scroll to position [242, 0]
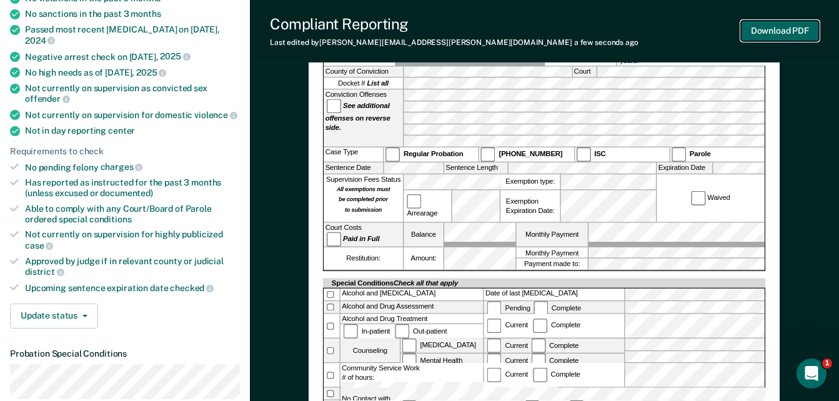
click at [763, 24] on button "Download PDF" at bounding box center [780, 31] width 78 height 21
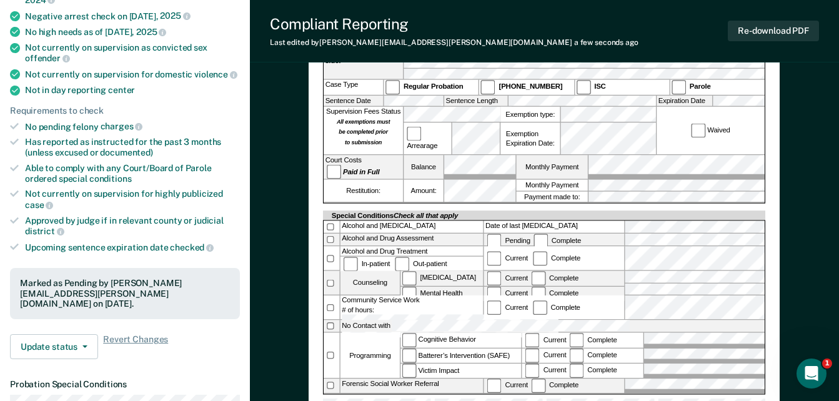
scroll to position [234, 0]
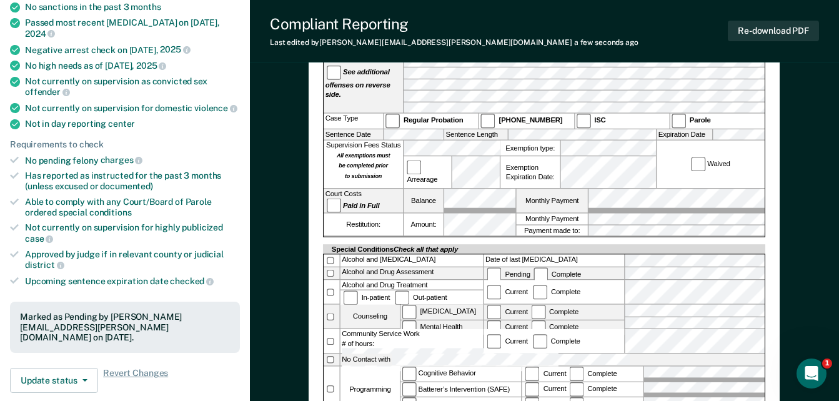
click at [332, 214] on div "Restitution: Amount: Monthly Payment Payment made to:" at bounding box center [544, 225] width 441 height 23
click at [589, 245] on div "Special Conditions Check all that apply" at bounding box center [544, 249] width 443 height 9
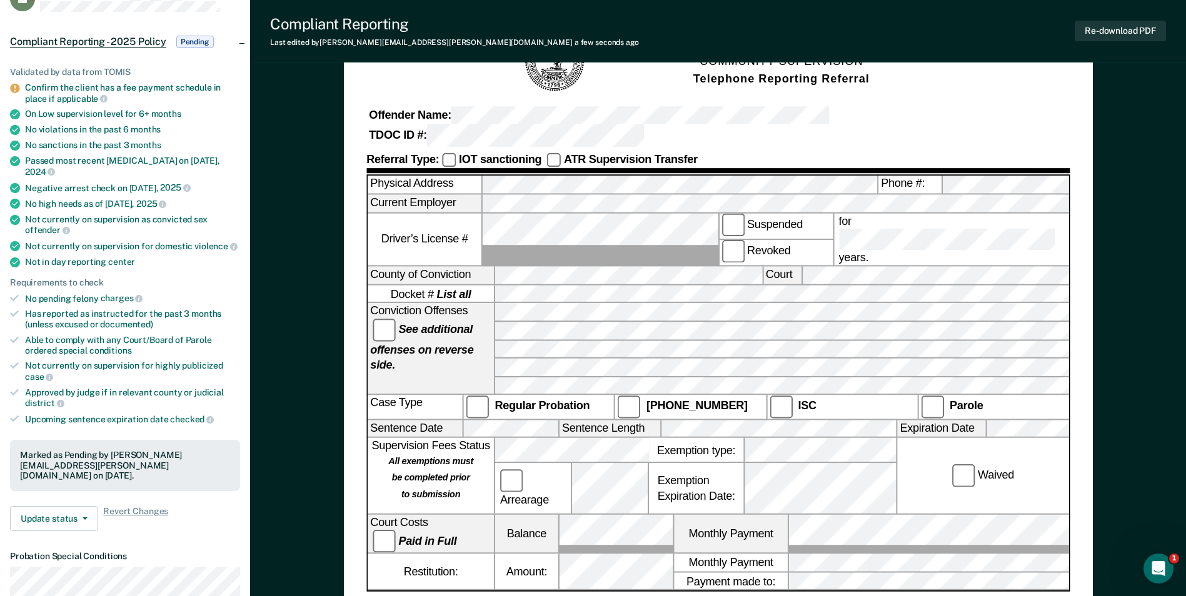
scroll to position [0, 0]
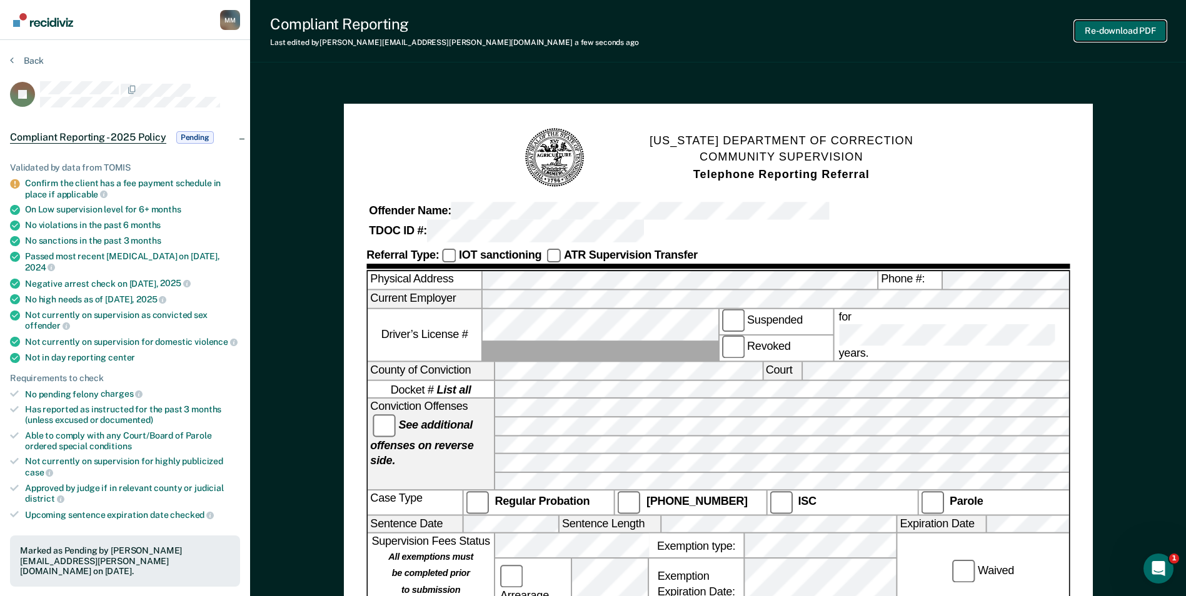
click at [1114, 26] on button "Re-download PDF" at bounding box center [1119, 31] width 91 height 21
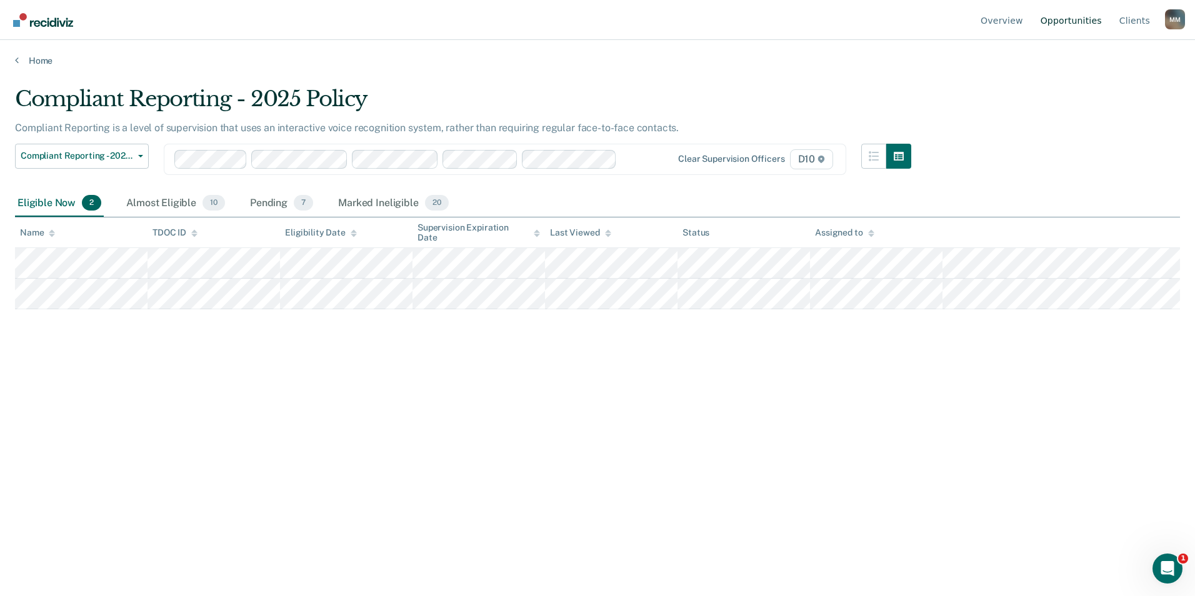
click at [1081, 18] on link "Opportunities" at bounding box center [1071, 20] width 66 height 40
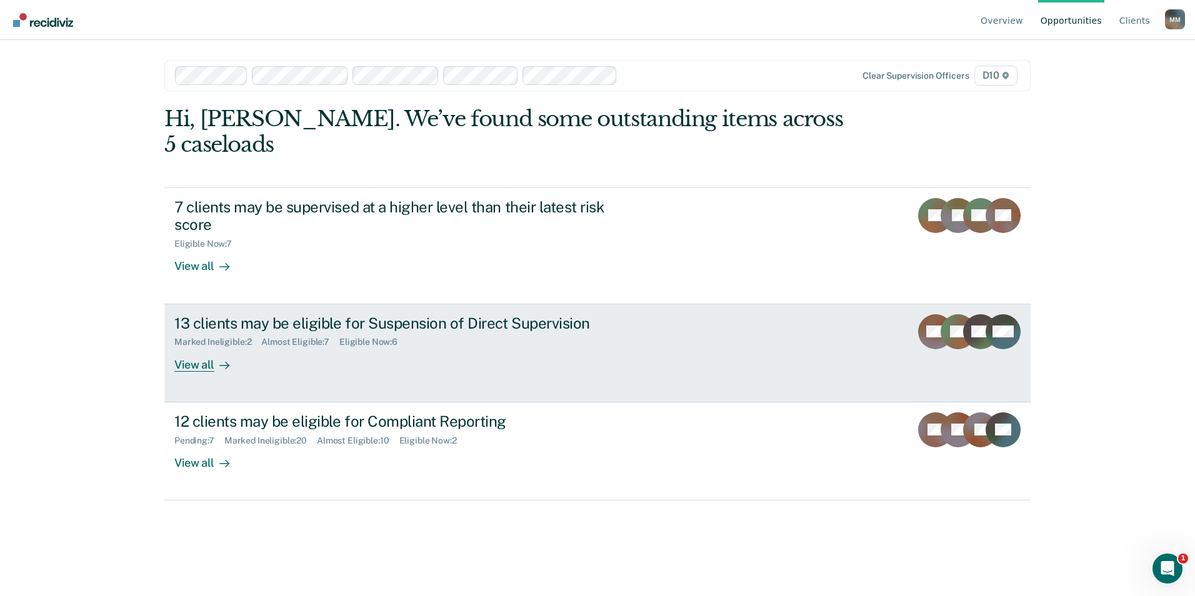
click at [188, 348] on div "View all" at bounding box center [209, 360] width 70 height 24
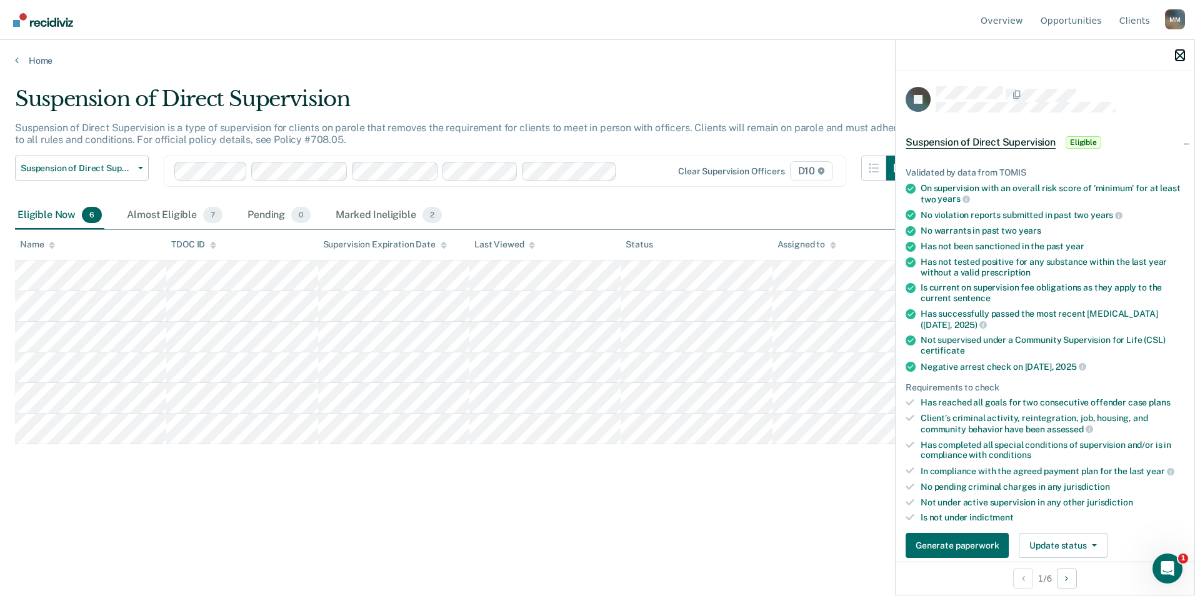
click at [1184, 56] on icon "button" at bounding box center [1180, 55] width 9 height 9
click at [396, 543] on main "Suspension of Direct Supervision Suspension of Direct Supervision is a type of …" at bounding box center [597, 329] width 1195 height 526
click at [1174, 54] on div at bounding box center [1045, 55] width 299 height 31
click at [1178, 51] on icon "button" at bounding box center [1180, 55] width 9 height 9
click at [1180, 55] on icon "button" at bounding box center [1180, 55] width 9 height 9
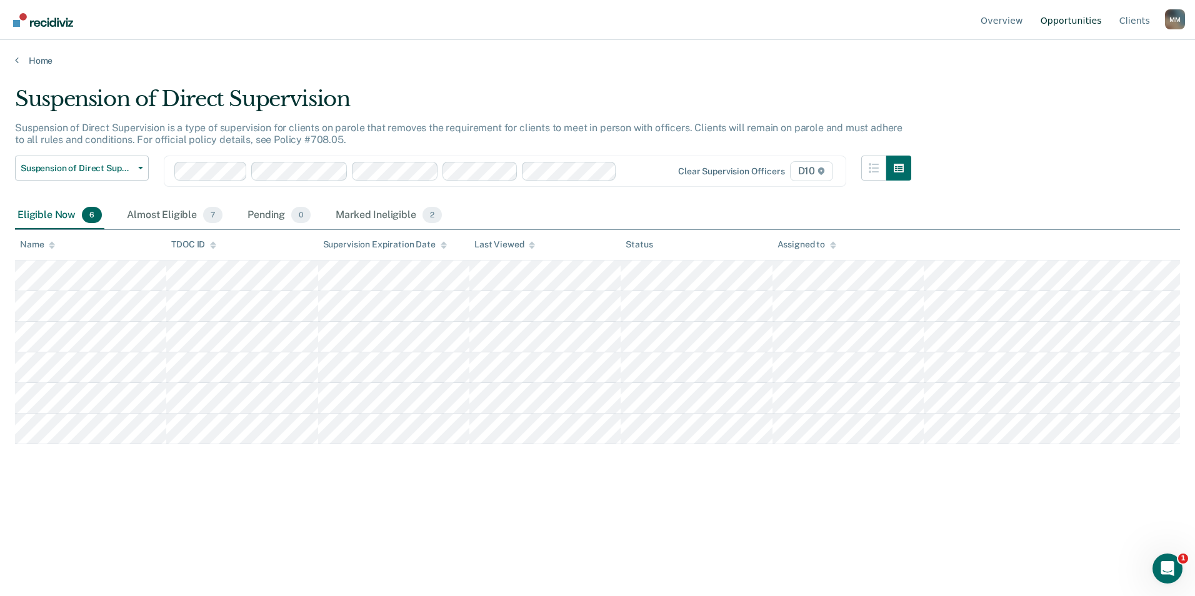
click at [1095, 23] on link "Opportunities" at bounding box center [1071, 20] width 66 height 40
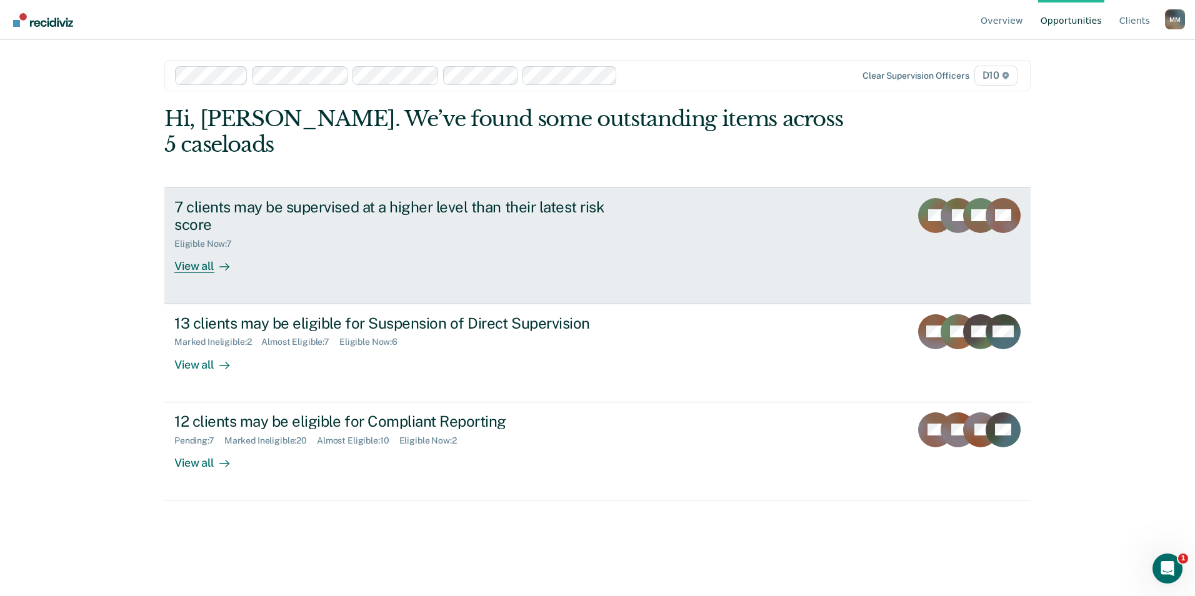
click at [199, 249] on div "View all" at bounding box center [209, 261] width 70 height 24
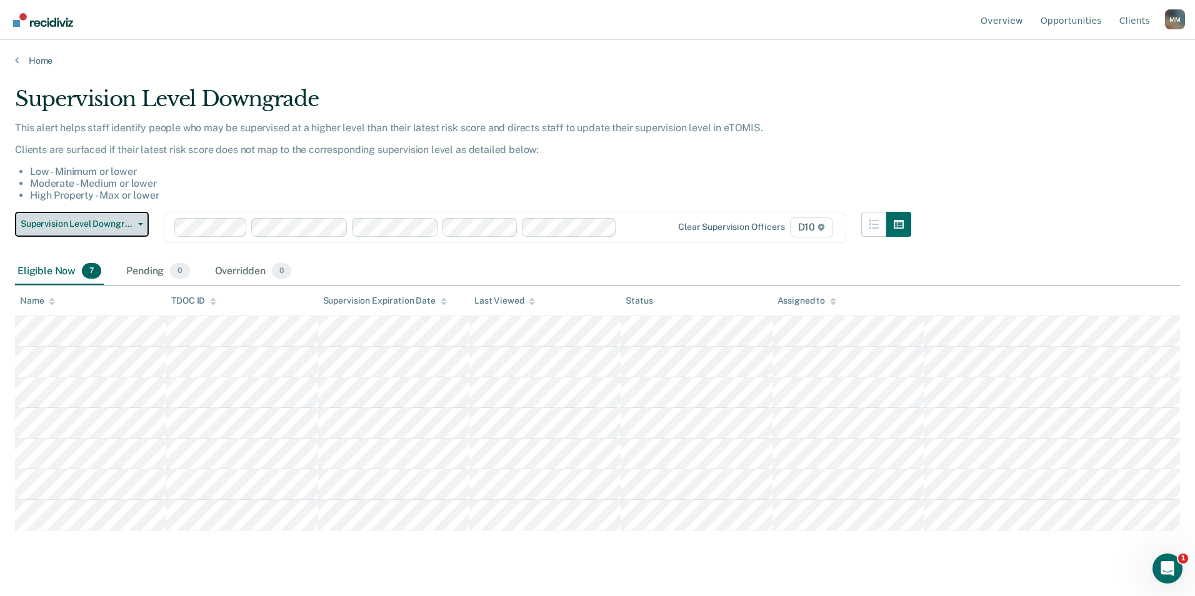
click at [87, 221] on span "Supervision Level Downgrade" at bounding box center [77, 224] width 113 height 11
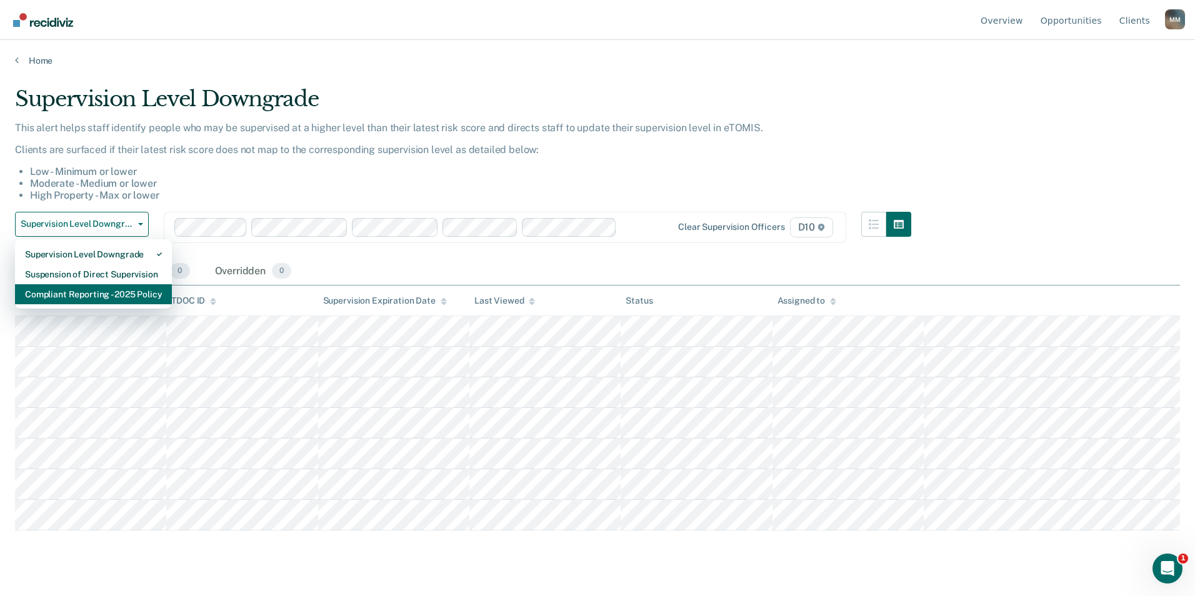
click at [87, 294] on div "Compliant Reporting - 2025 Policy" at bounding box center [93, 294] width 137 height 20
